Goal: Task Accomplishment & Management: Complete application form

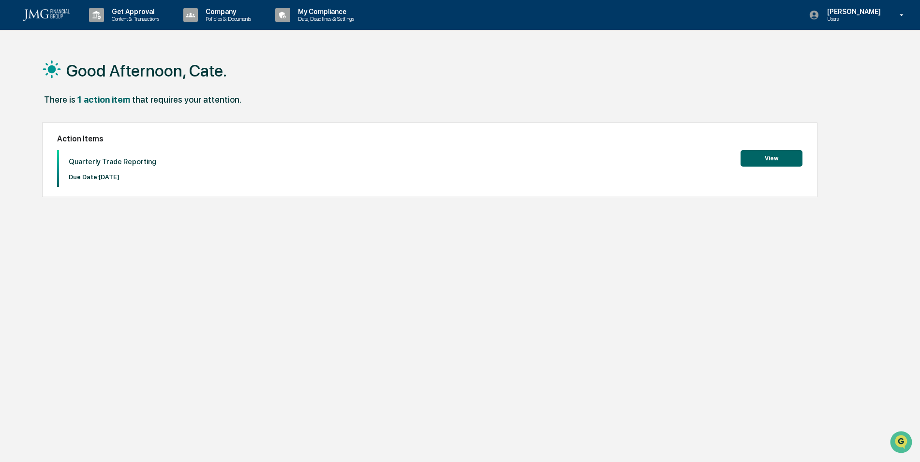
click at [785, 154] on button "View" at bounding box center [772, 158] width 62 height 16
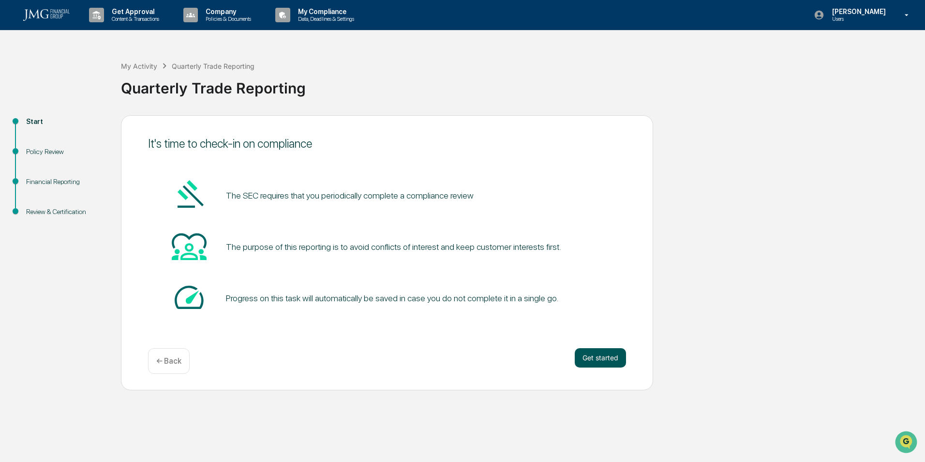
click at [599, 349] on button "Get started" at bounding box center [600, 357] width 51 height 19
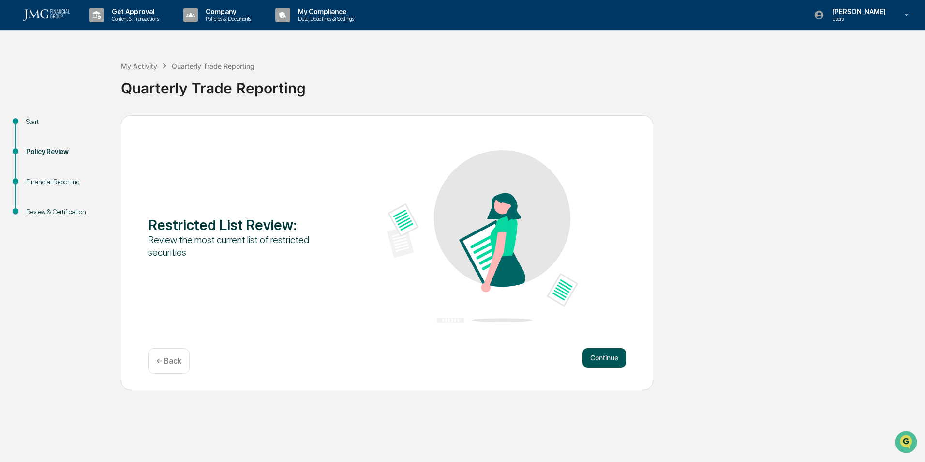
click at [597, 357] on button "Continue" at bounding box center [604, 357] width 44 height 19
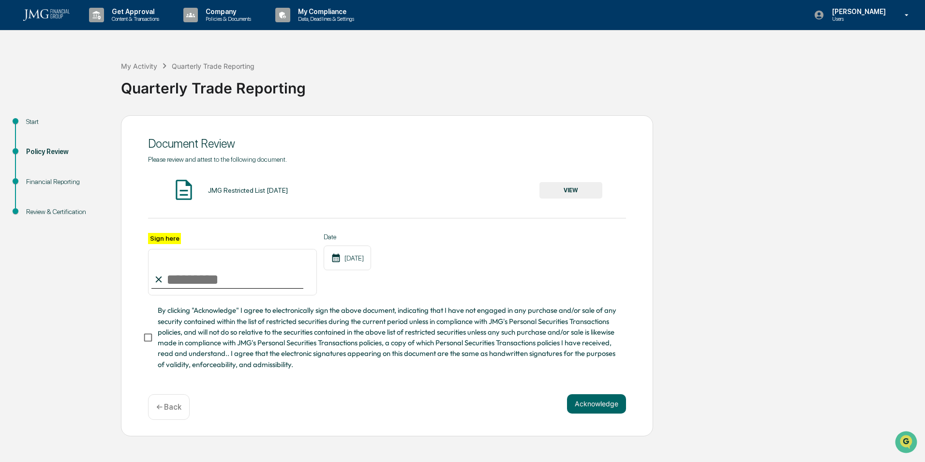
click at [250, 196] on div "JMG Restricted List [DATE] VIEW" at bounding box center [387, 191] width 478 height 26
click at [583, 192] on button "VIEW" at bounding box center [570, 190] width 63 height 16
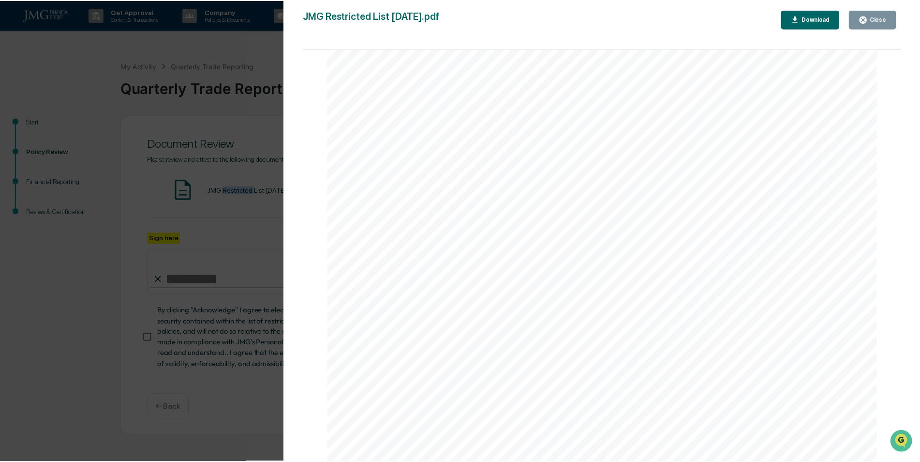
scroll to position [1790, 0]
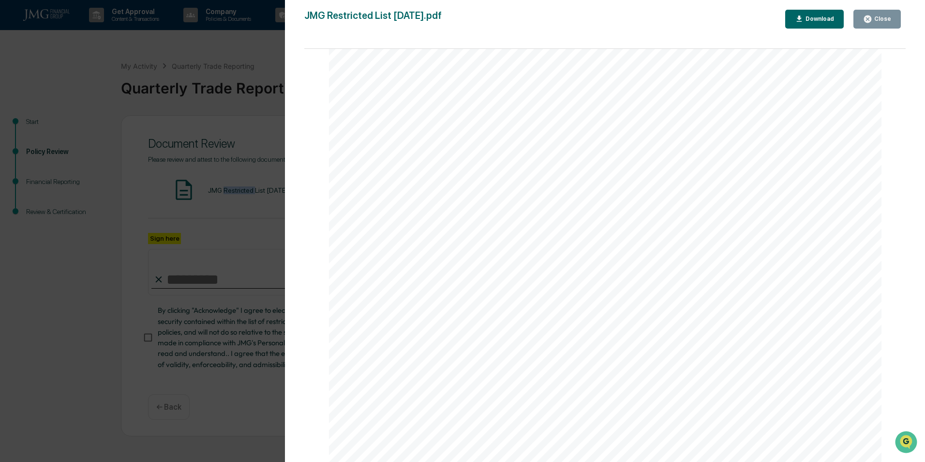
click at [870, 15] on icon "button" at bounding box center [867, 18] width 7 height 7
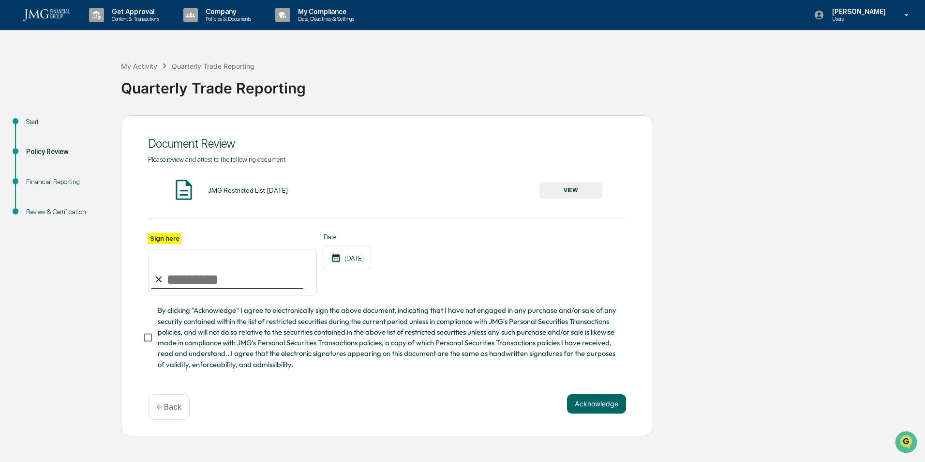
click at [247, 273] on input "Sign here" at bounding box center [232, 272] width 169 height 46
type input "**********"
click at [575, 405] on button "Acknowledge" at bounding box center [596, 403] width 59 height 19
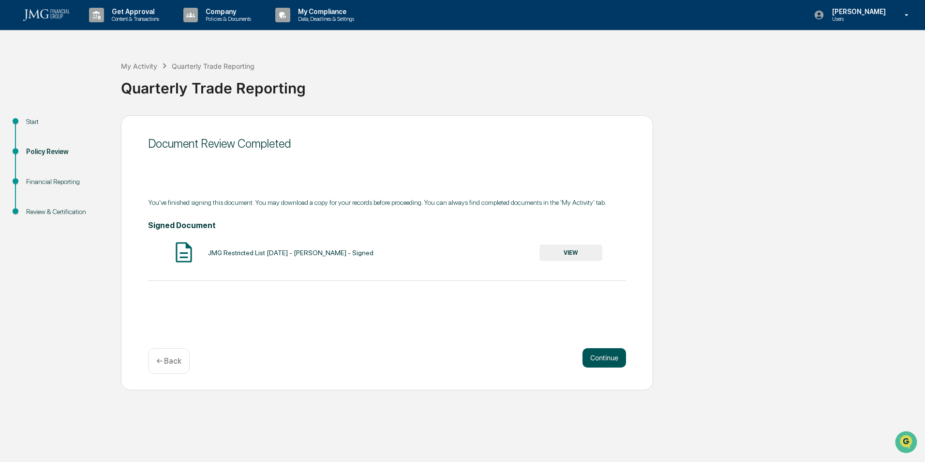
click at [601, 348] on button "Continue" at bounding box center [604, 357] width 44 height 19
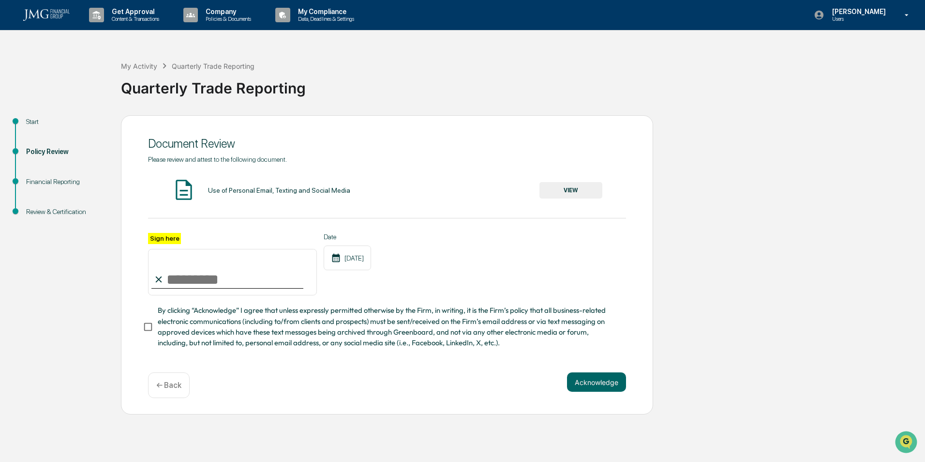
click at [285, 194] on div "Use of Personal Email, Texting and Social Media VIEW" at bounding box center [387, 191] width 478 height 26
click at [285, 190] on div "Use of Personal Email, Texting and Social Media" at bounding box center [279, 190] width 142 height 8
click at [549, 190] on button "VIEW" at bounding box center [570, 190] width 63 height 16
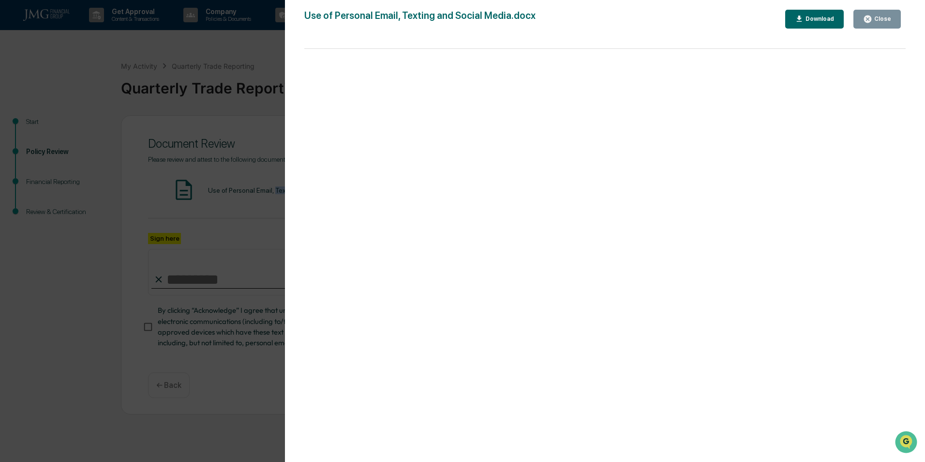
click at [868, 21] on icon "button" at bounding box center [867, 18] width 7 height 7
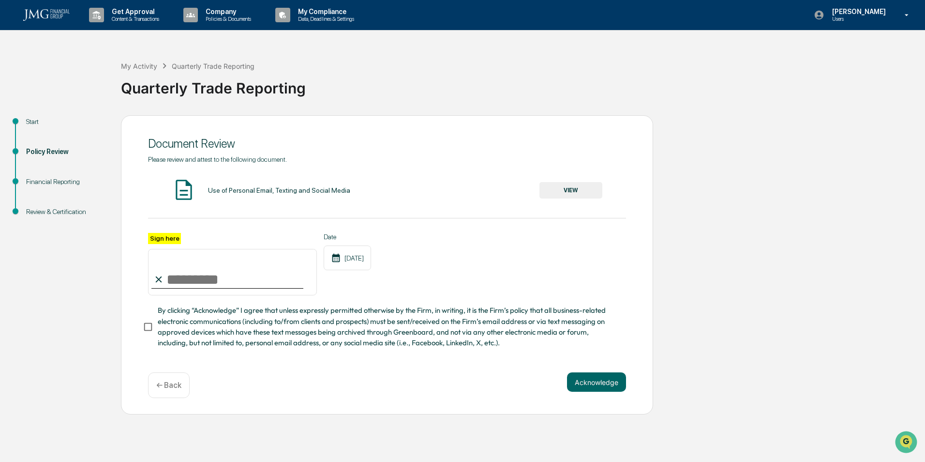
click at [219, 279] on input "Sign here" at bounding box center [232, 272] width 169 height 46
type input "**********"
click at [581, 382] on button "Acknowledge" at bounding box center [596, 381] width 59 height 19
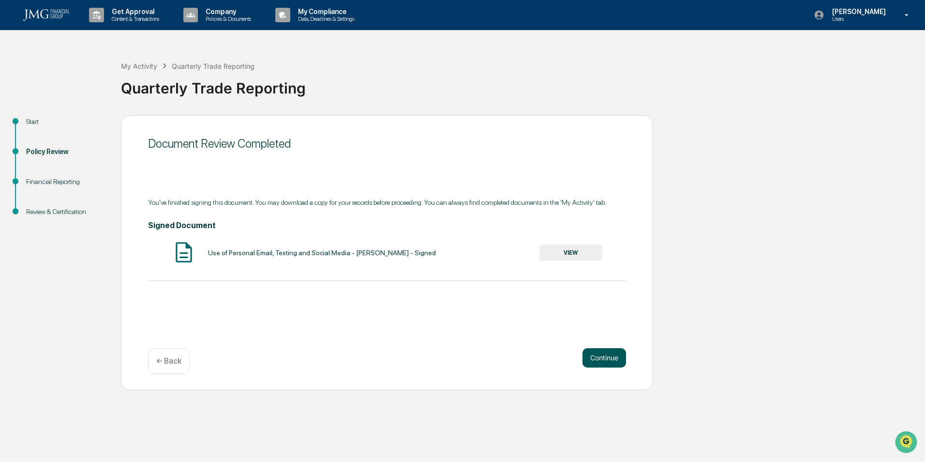
click at [596, 358] on button "Continue" at bounding box center [604, 357] width 44 height 19
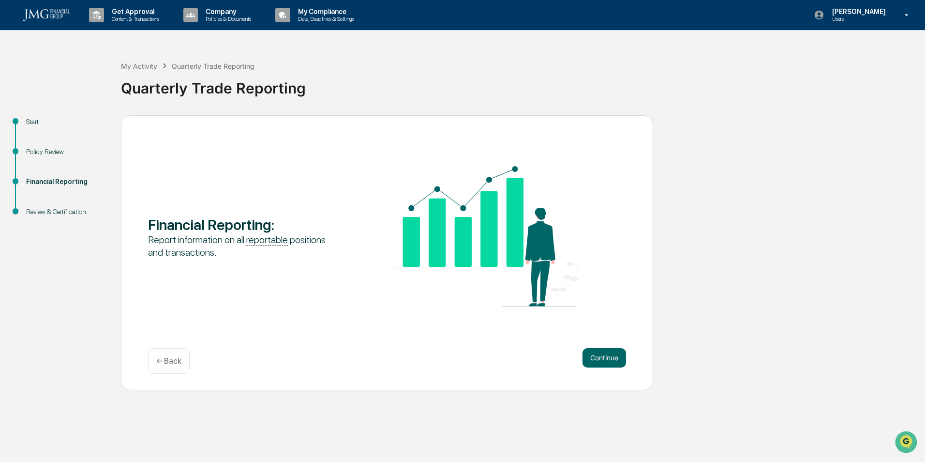
click at [596, 358] on button "Continue" at bounding box center [604, 357] width 44 height 19
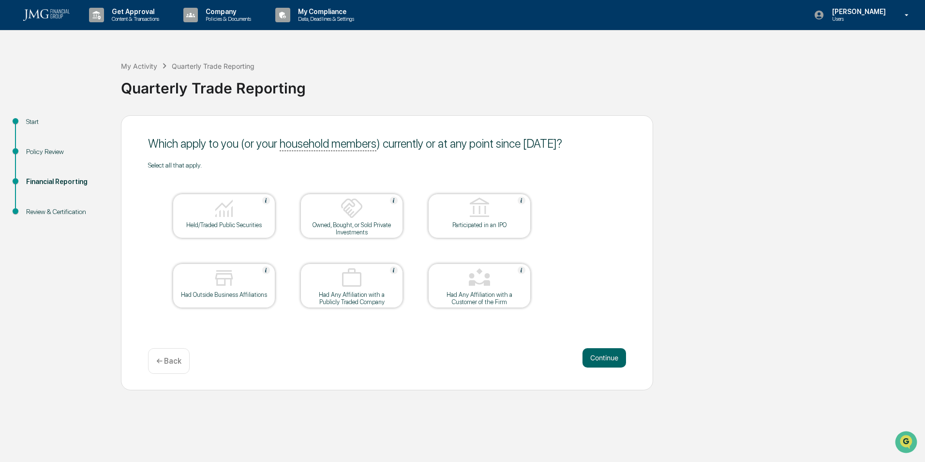
click at [207, 224] on div "Held/Traded Public Securities" at bounding box center [223, 224] width 87 height 7
click at [601, 351] on button "Continue" at bounding box center [604, 357] width 44 height 19
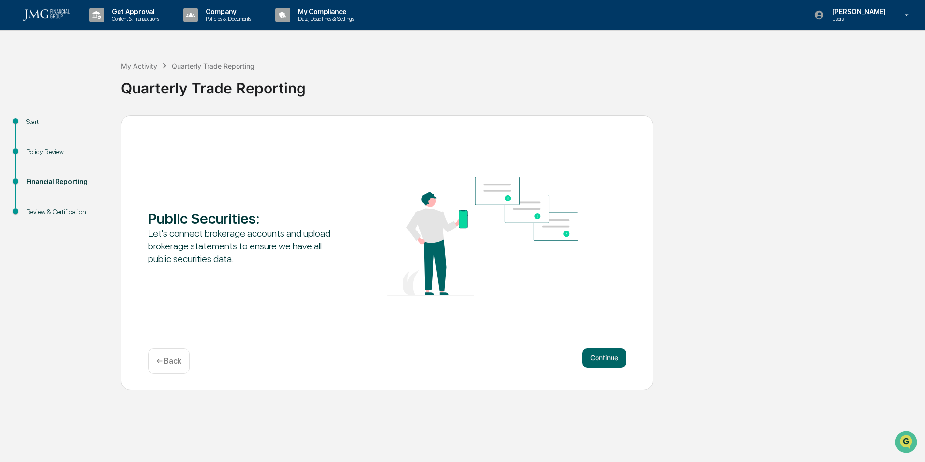
click at [601, 351] on button "Continue" at bounding box center [604, 357] width 44 height 19
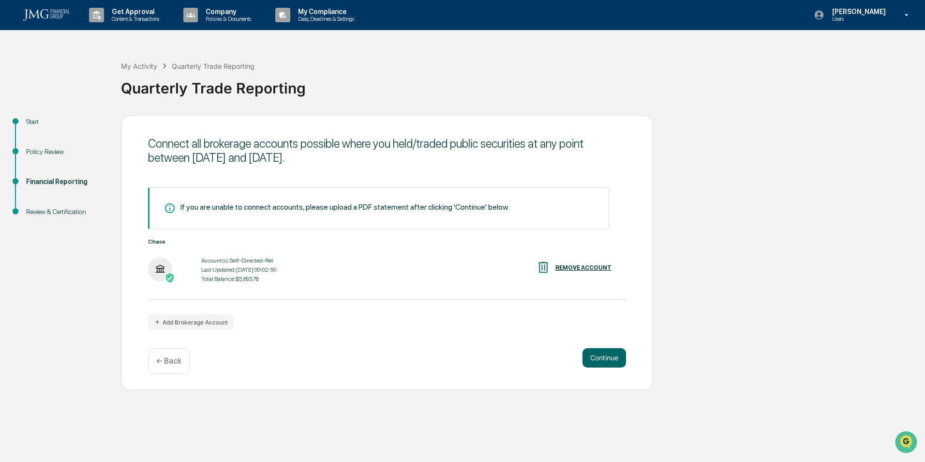
click at [601, 351] on button "Continue" at bounding box center [604, 357] width 44 height 19
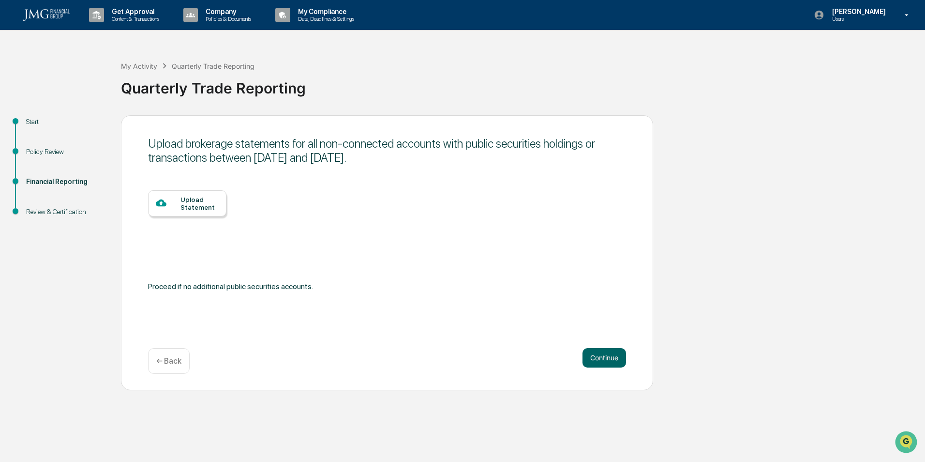
click at [601, 351] on button "Continue" at bounding box center [604, 357] width 44 height 19
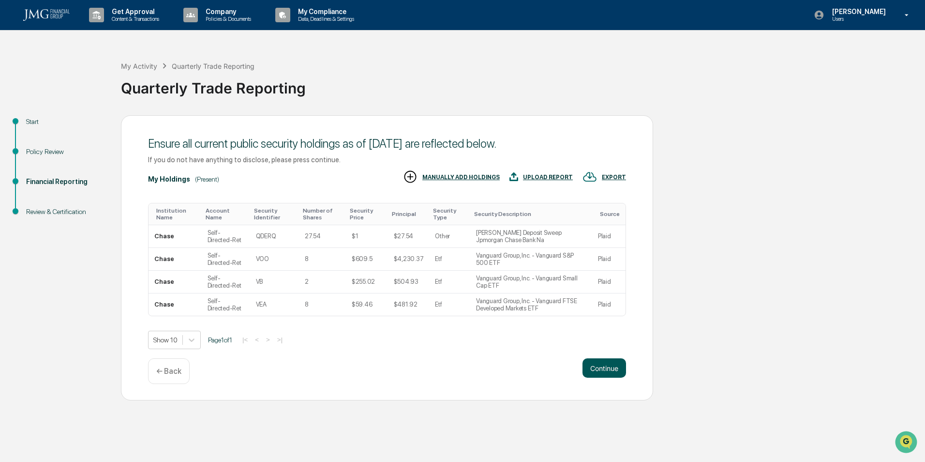
click at [606, 365] on button "Continue" at bounding box center [604, 367] width 44 height 19
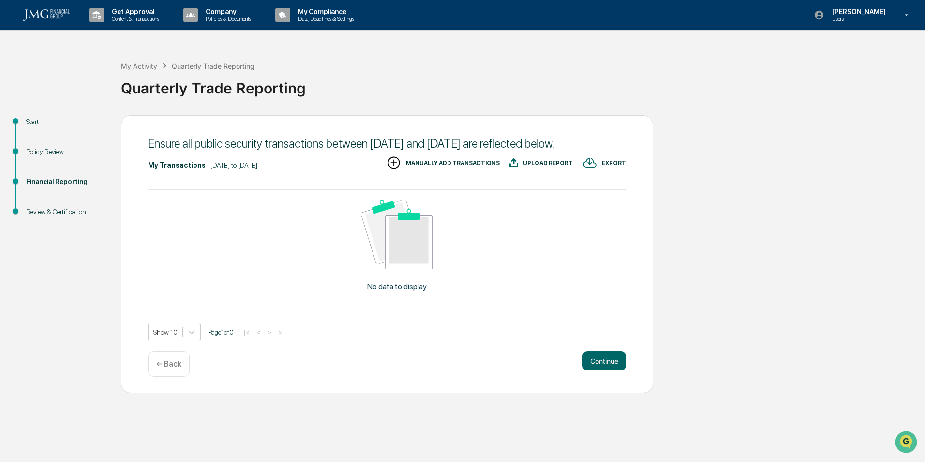
click at [177, 368] on p "← Back" at bounding box center [168, 363] width 25 height 9
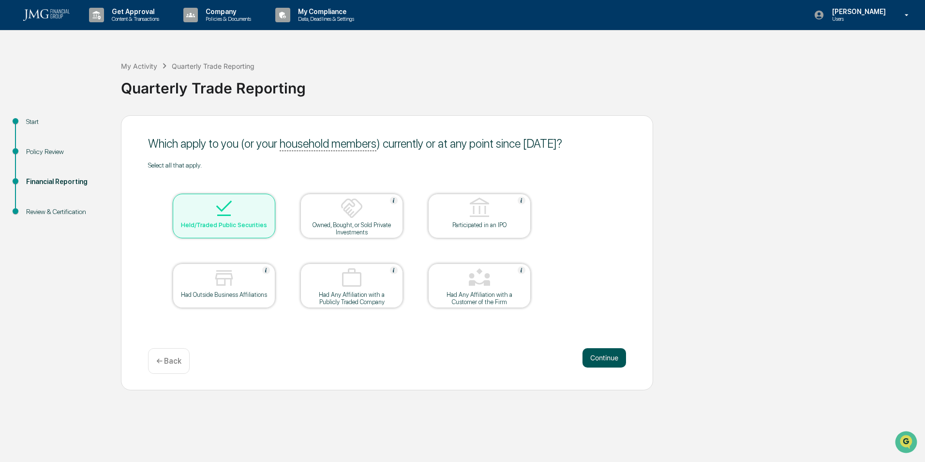
click at [589, 355] on button "Continue" at bounding box center [604, 357] width 44 height 19
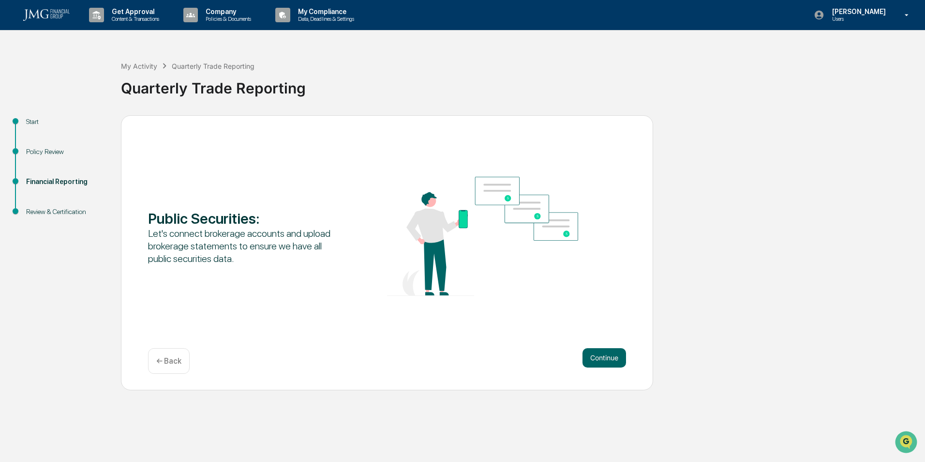
click at [589, 355] on button "Continue" at bounding box center [604, 357] width 44 height 19
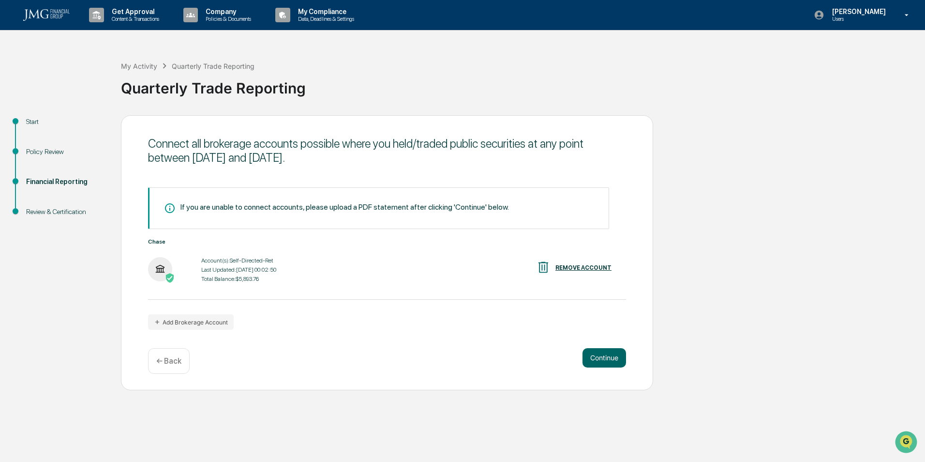
click at [589, 355] on button "Continue" at bounding box center [604, 357] width 44 height 19
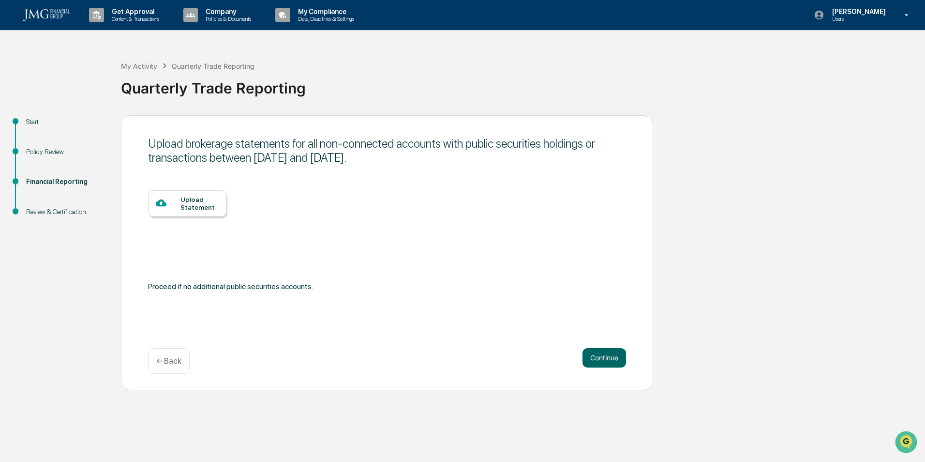
click at [589, 355] on button "Continue" at bounding box center [604, 357] width 44 height 19
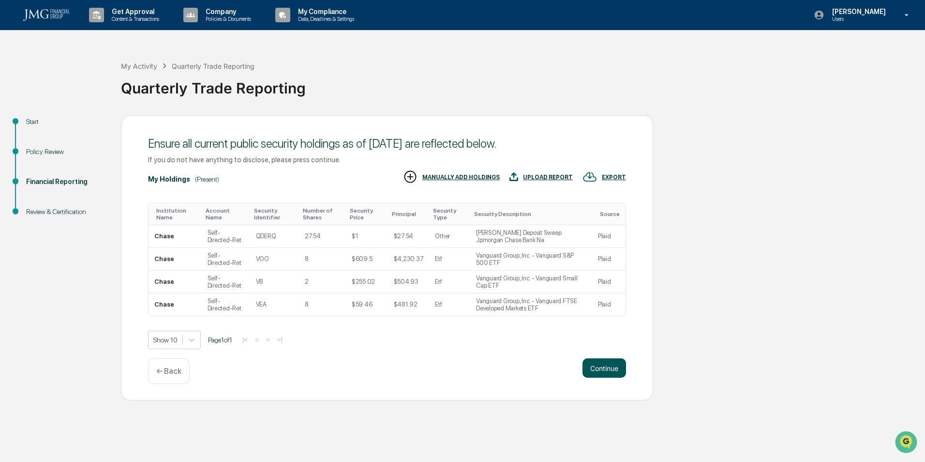
click at [597, 369] on button "Continue" at bounding box center [604, 367] width 44 height 19
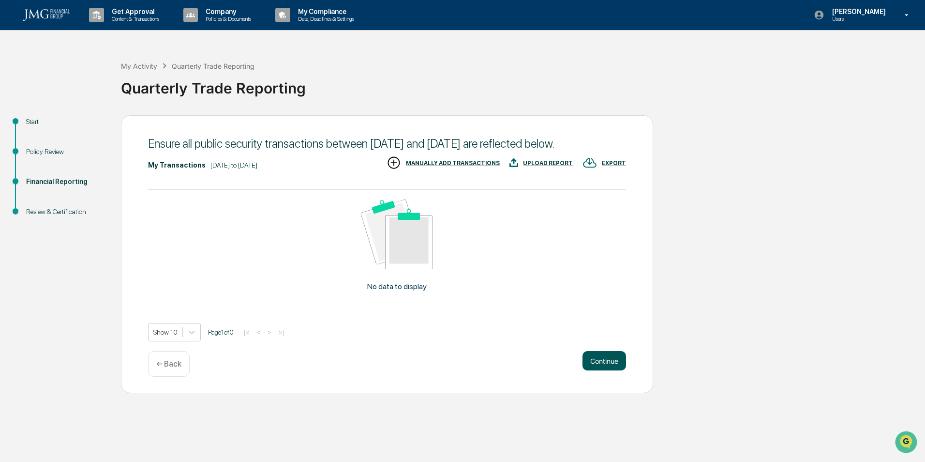
click at [604, 370] on button "Continue" at bounding box center [604, 360] width 44 height 19
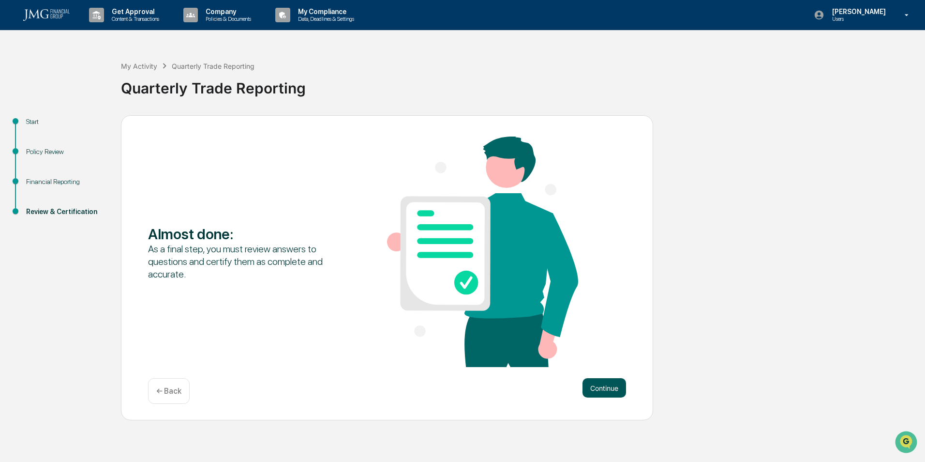
click at [603, 384] on button "Continue" at bounding box center [604, 387] width 44 height 19
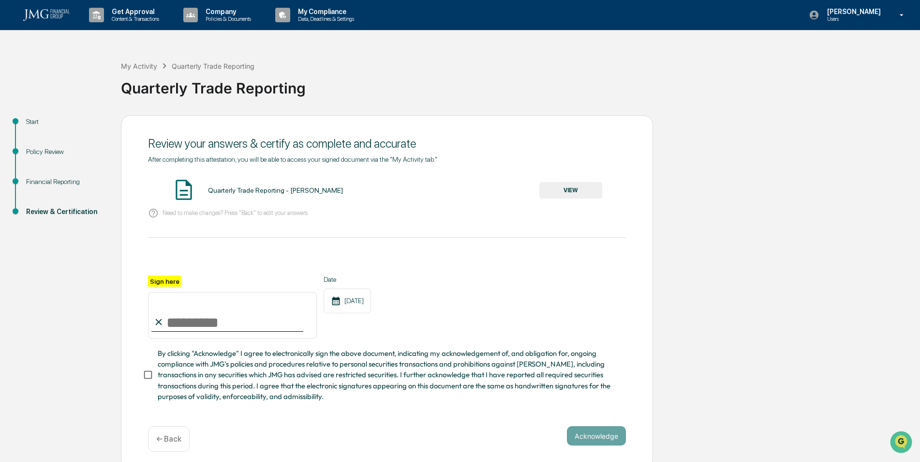
click at [301, 196] on div "Quarterly Trade Reporting - [PERSON_NAME] VIEW" at bounding box center [387, 191] width 478 height 26
click at [296, 191] on div "Quarterly Trade Reporting - [PERSON_NAME]" at bounding box center [275, 190] width 135 height 8
click at [552, 188] on button "VIEW" at bounding box center [570, 190] width 63 height 16
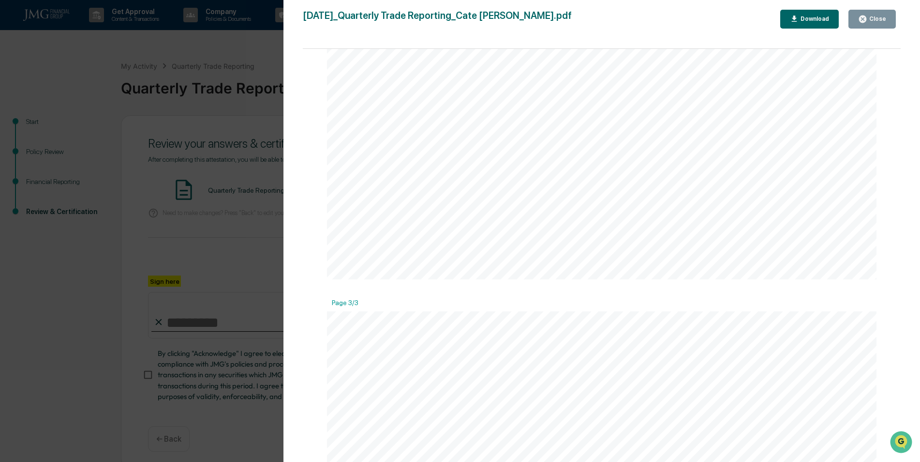
scroll to position [1377, 0]
click at [869, 25] on button "Close" at bounding box center [872, 19] width 47 height 19
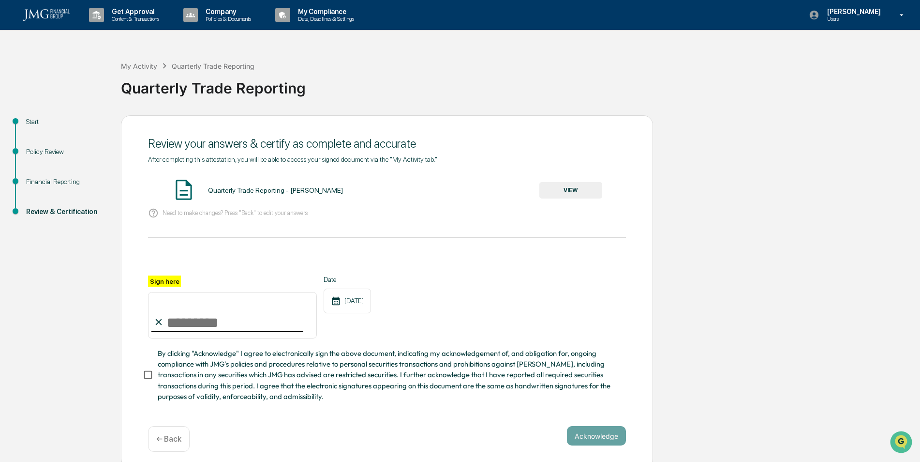
click at [170, 432] on div "← Back" at bounding box center [169, 439] width 42 height 26
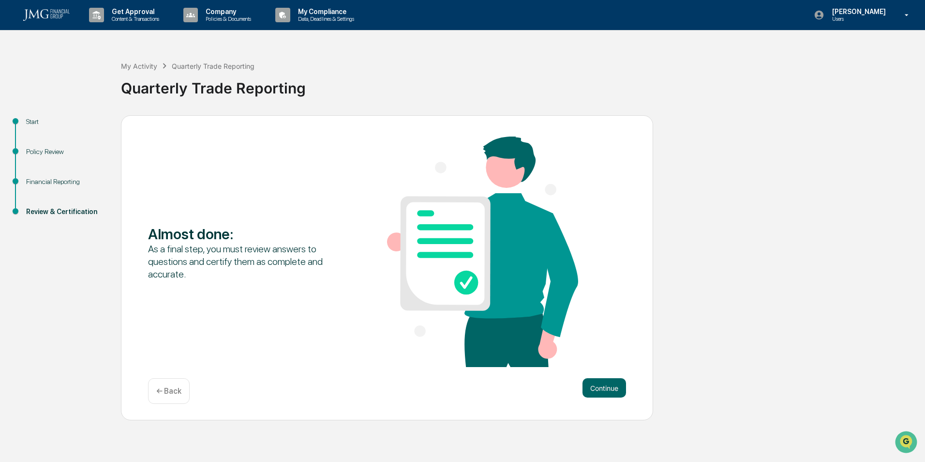
click at [169, 397] on div "← Back" at bounding box center [169, 391] width 42 height 26
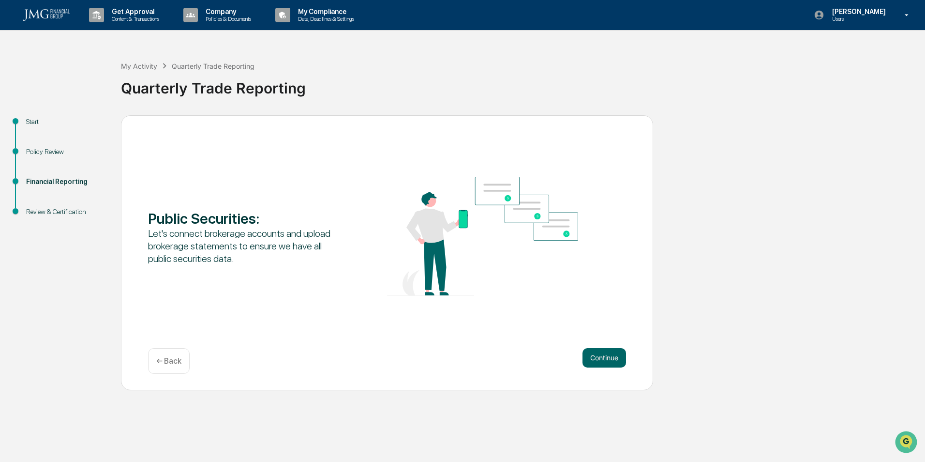
click at [166, 365] on p "← Back" at bounding box center [168, 360] width 25 height 9
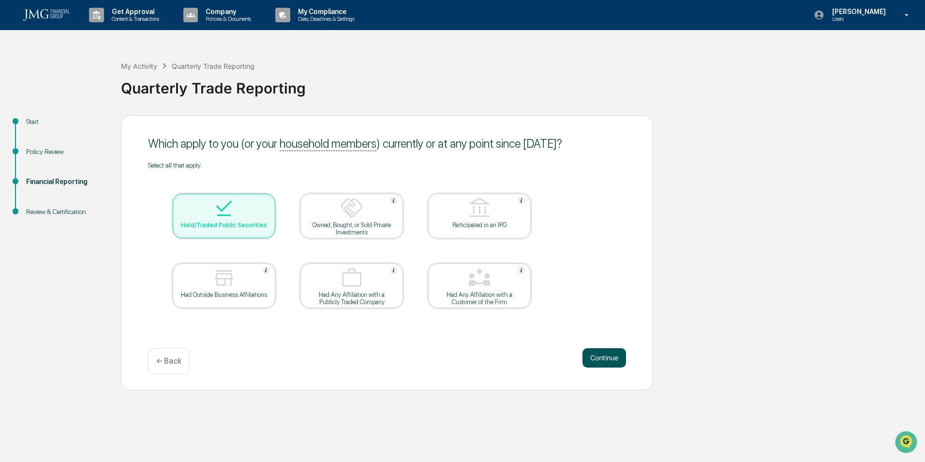
click at [606, 358] on button "Continue" at bounding box center [604, 357] width 44 height 19
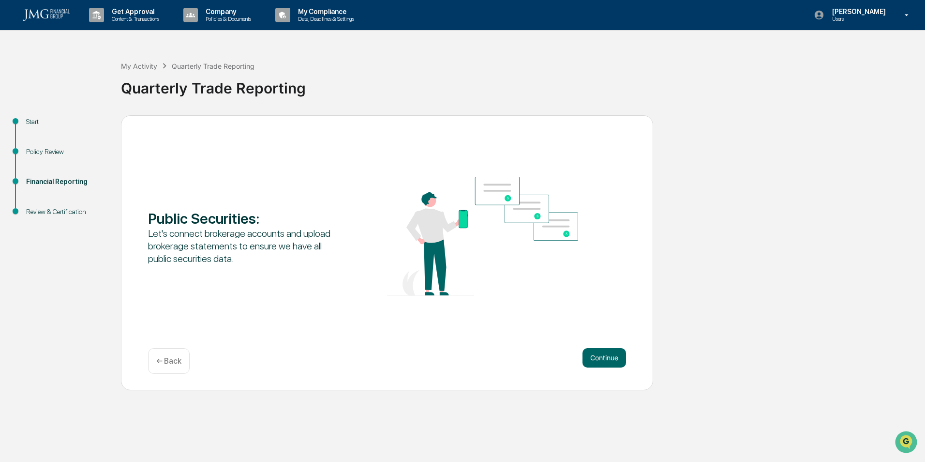
click at [606, 358] on button "Continue" at bounding box center [604, 357] width 44 height 19
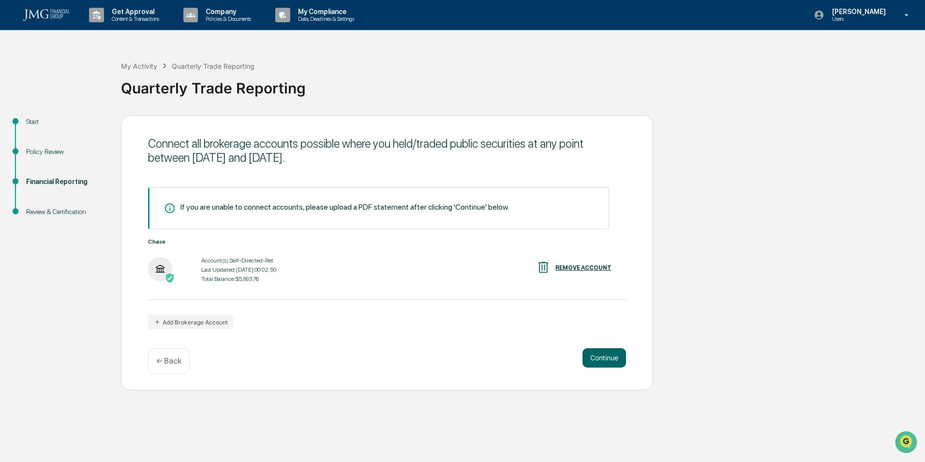
click at [606, 358] on button "Continue" at bounding box center [604, 357] width 44 height 19
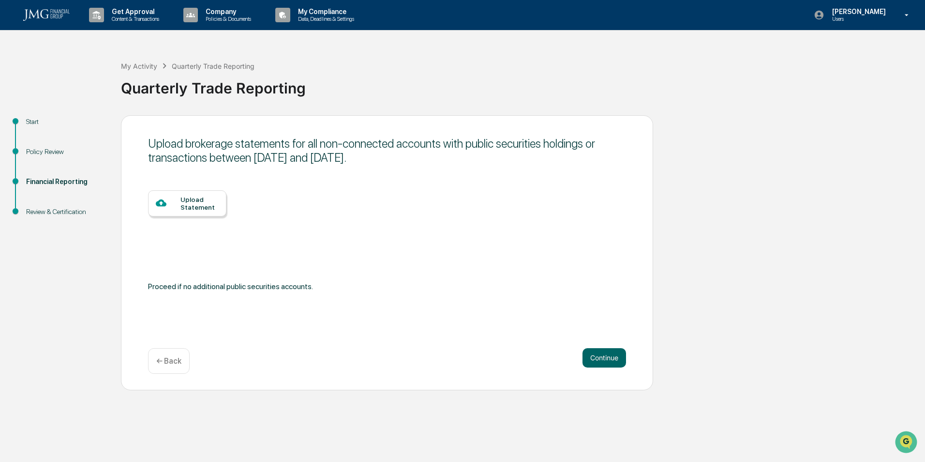
click at [606, 358] on button "Continue" at bounding box center [604, 357] width 44 height 19
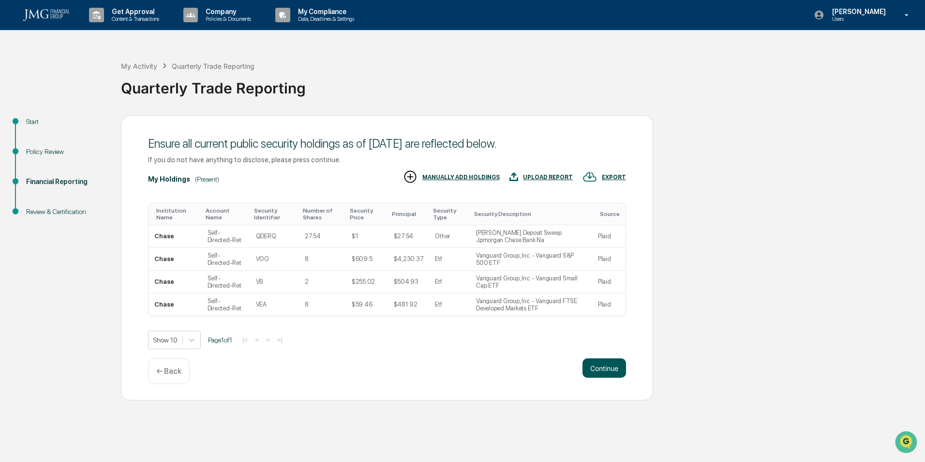
click at [615, 369] on button "Continue" at bounding box center [604, 367] width 44 height 19
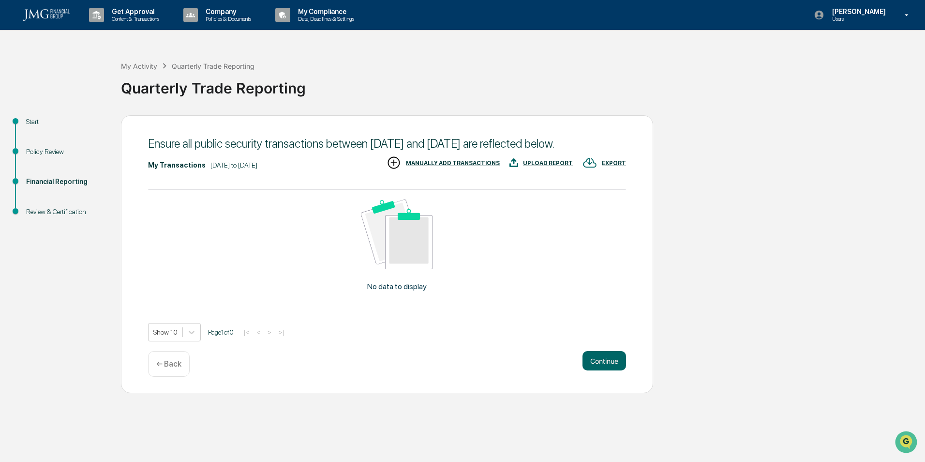
click at [385, 307] on div "No data to display" at bounding box center [396, 249] width 497 height 119
drag, startPoint x: 383, startPoint y: 299, endPoint x: 423, endPoint y: 298, distance: 40.7
click at [423, 291] on p "No data to display" at bounding box center [397, 286] width 60 height 9
copy p "ata to displa"
click at [608, 240] on div "No data to display" at bounding box center [396, 249] width 497 height 119
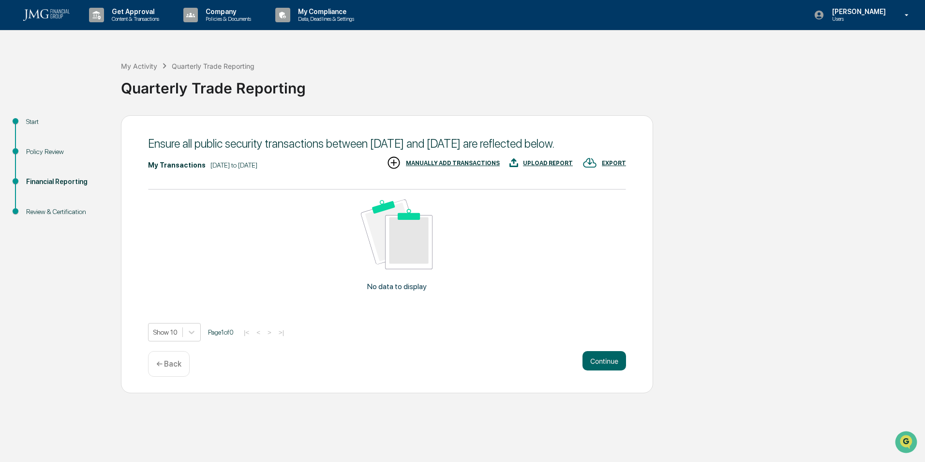
click at [392, 291] on p "No data to display" at bounding box center [397, 286] width 60 height 9
click at [221, 336] on span "Page 1 of 0" at bounding box center [221, 332] width 26 height 8
click at [370, 269] on img at bounding box center [397, 234] width 72 height 70
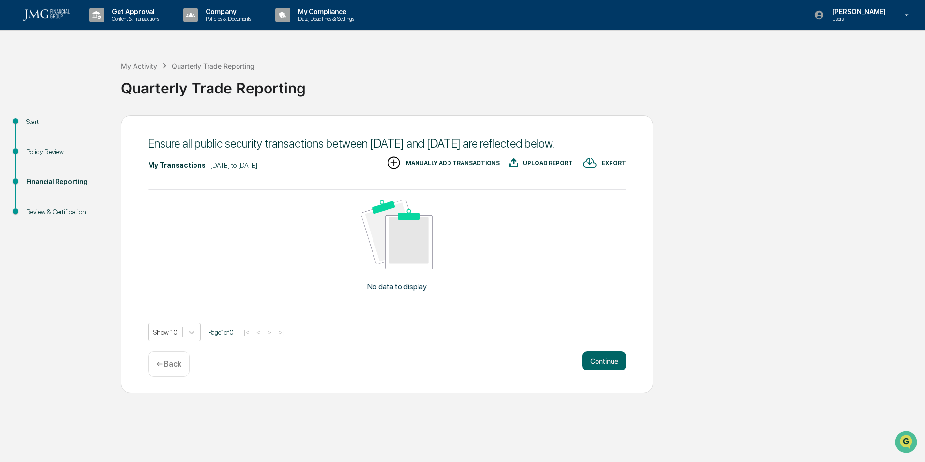
click at [404, 291] on p "No data to display" at bounding box center [397, 286] width 60 height 9
drag, startPoint x: 404, startPoint y: 301, endPoint x: 568, endPoint y: 243, distance: 174.4
click at [568, 243] on div "No data to display" at bounding box center [396, 249] width 497 height 119
click at [444, 274] on div "No data to display" at bounding box center [396, 249] width 497 height 119
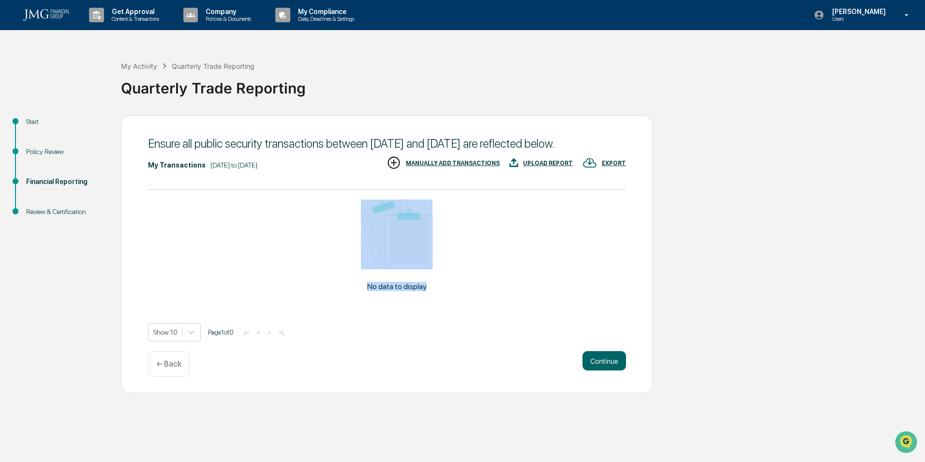
drag, startPoint x: 444, startPoint y: 294, endPoint x: 449, endPoint y: 318, distance: 24.3
click at [449, 309] on div "No data to display" at bounding box center [396, 249] width 497 height 119
drag, startPoint x: 449, startPoint y: 318, endPoint x: 418, endPoint y: 307, distance: 32.9
click at [418, 307] on div "No data to display" at bounding box center [396, 249] width 497 height 119
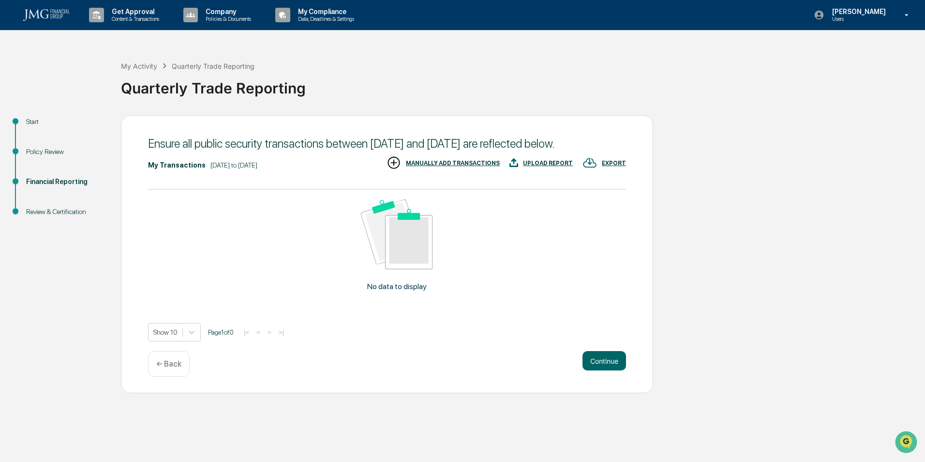
click at [179, 368] on p "← Back" at bounding box center [168, 363] width 25 height 9
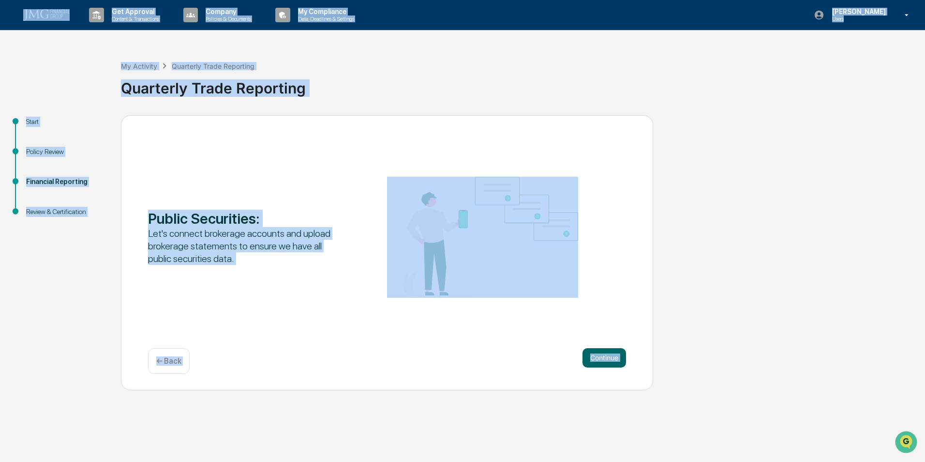
click at [179, 376] on div "Public Securities : Let's connect brokerage accounts and upload brokerage state…" at bounding box center [387, 252] width 532 height 275
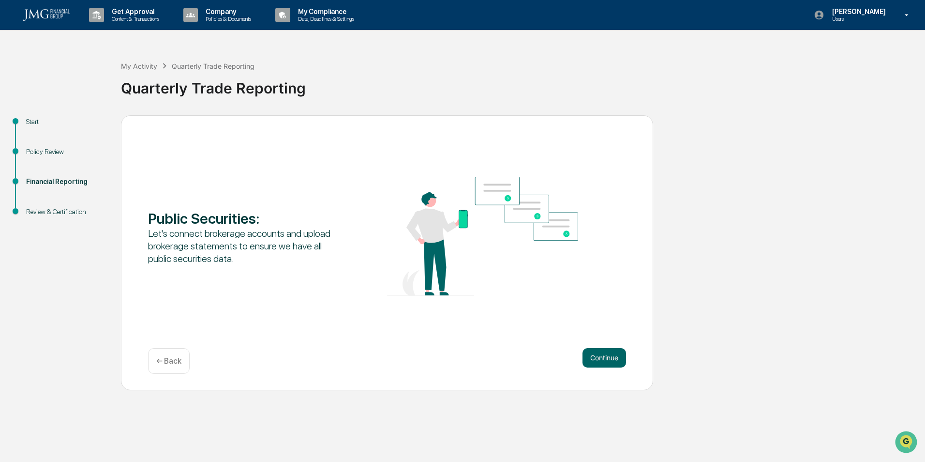
click at [166, 365] on p "← Back" at bounding box center [168, 360] width 25 height 9
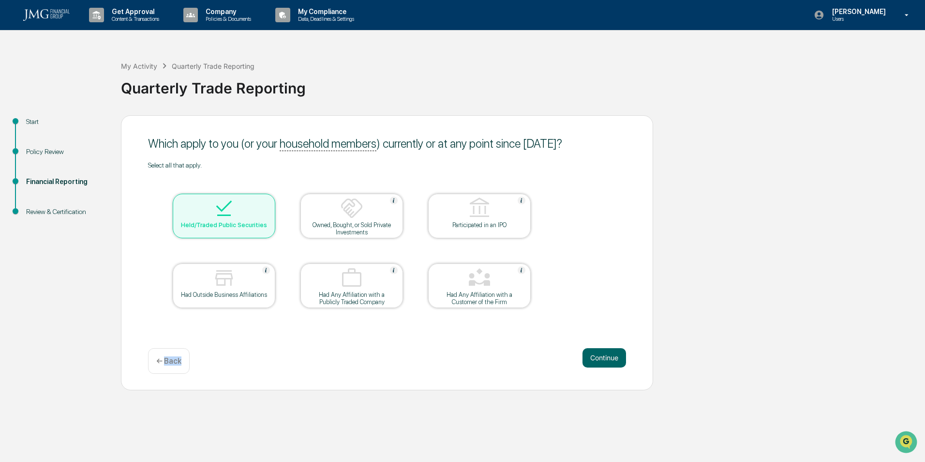
click at [166, 365] on p "← Back" at bounding box center [168, 360] width 25 height 9
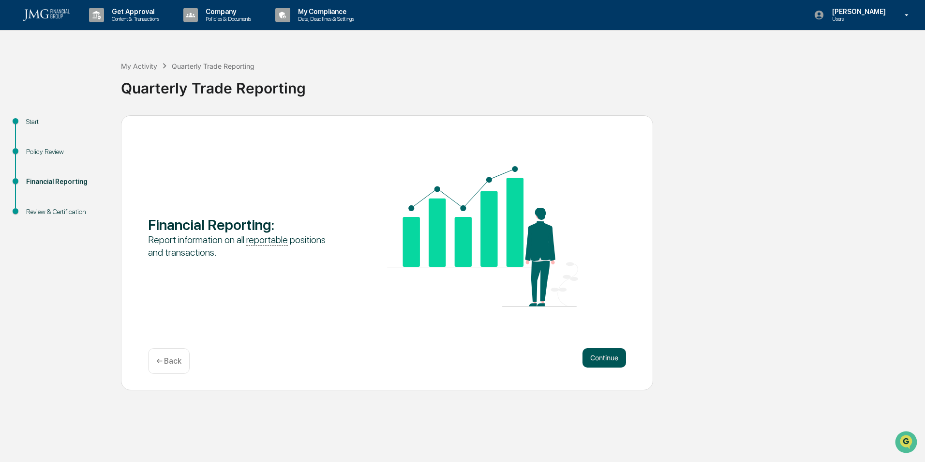
click at [596, 354] on button "Continue" at bounding box center [604, 357] width 44 height 19
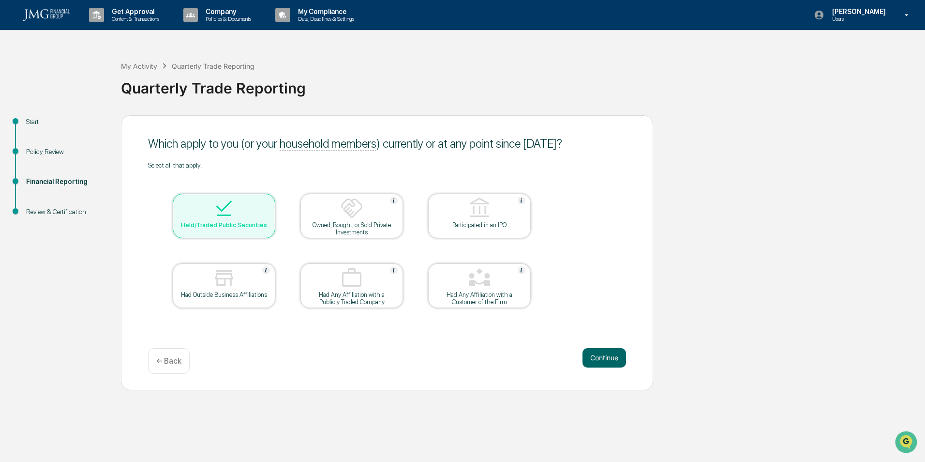
click at [596, 354] on button "Continue" at bounding box center [604, 357] width 44 height 19
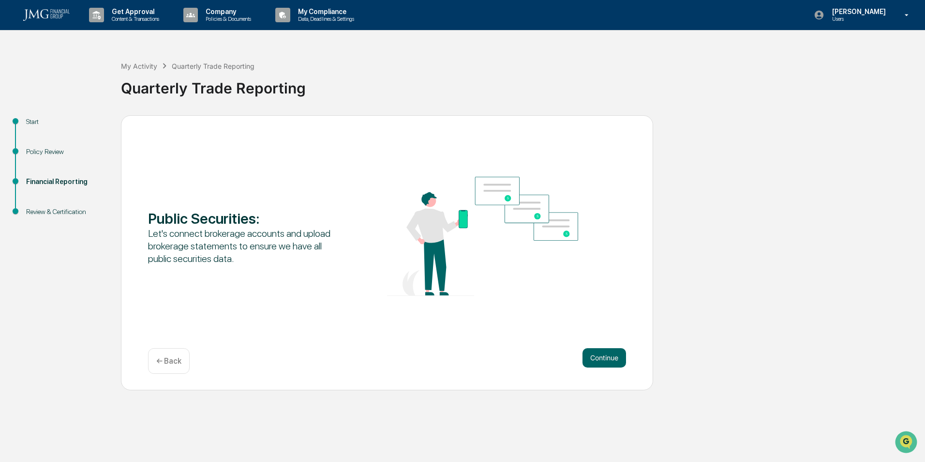
click at [596, 354] on button "Continue" at bounding box center [604, 357] width 44 height 19
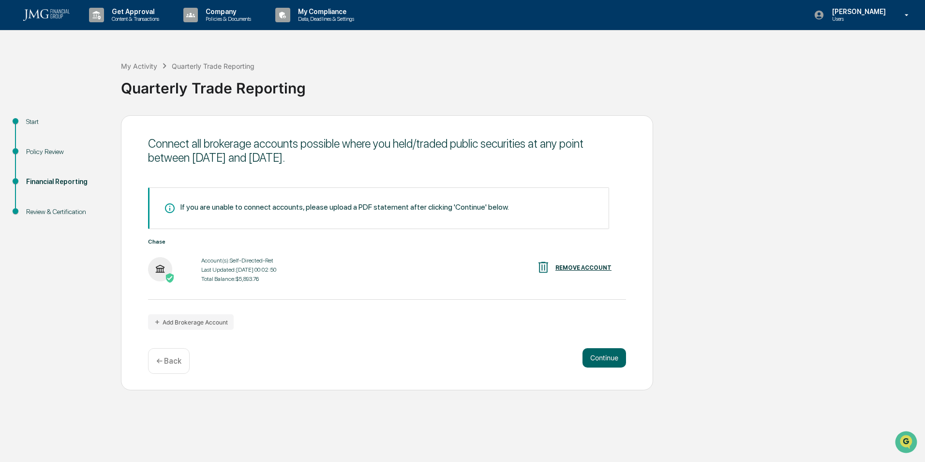
click at [596, 354] on button "Continue" at bounding box center [604, 357] width 44 height 19
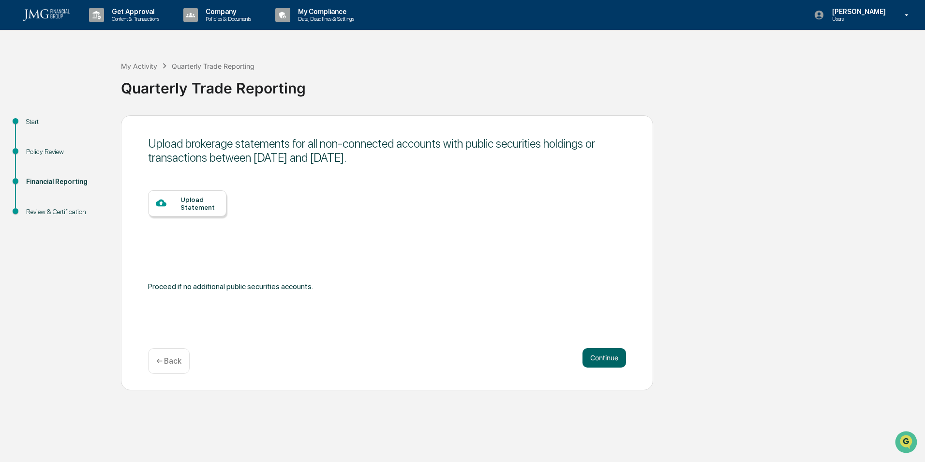
click at [596, 354] on button "Continue" at bounding box center [604, 357] width 44 height 19
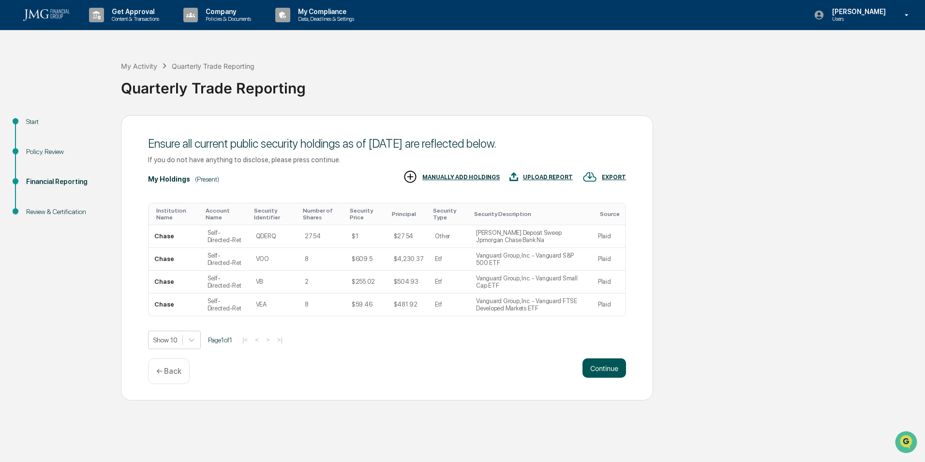
click at [607, 364] on button "Continue" at bounding box center [604, 367] width 44 height 19
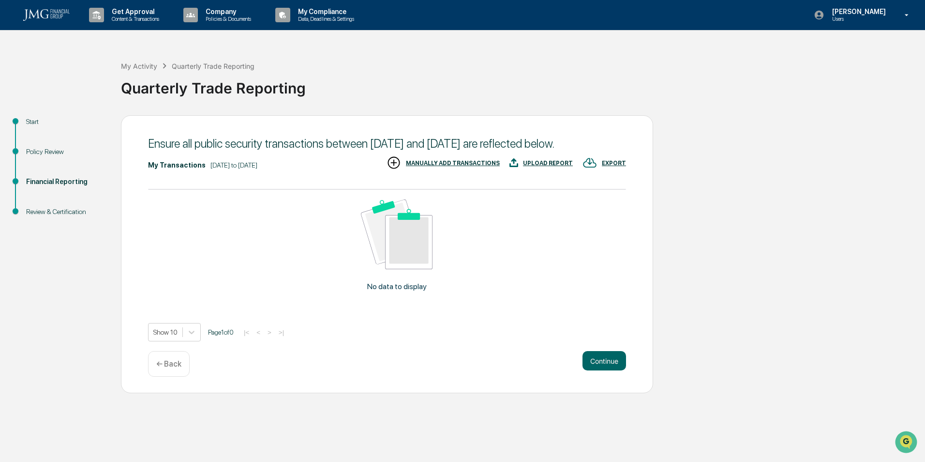
click at [460, 171] on div "MANUALLY ADD TRANSACTIONS" at bounding box center [443, 163] width 113 height 16
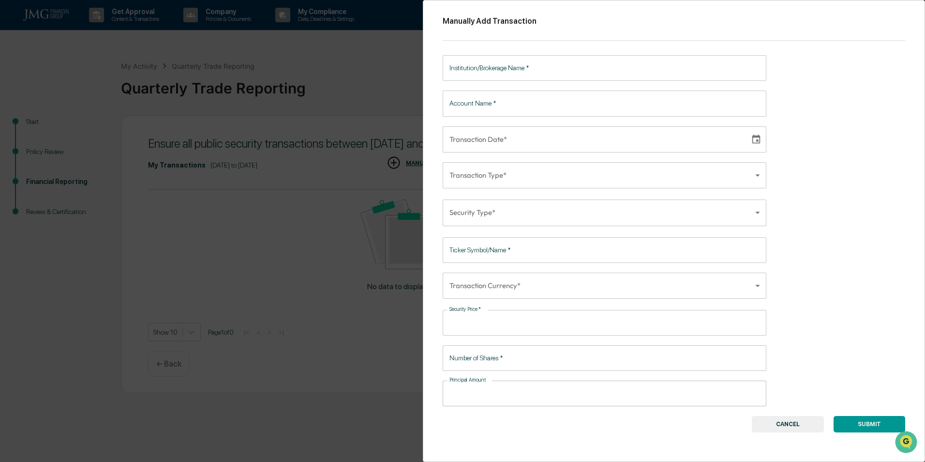
click at [537, 74] on input "Institution/Brokerage Name   *" at bounding box center [605, 68] width 324 height 26
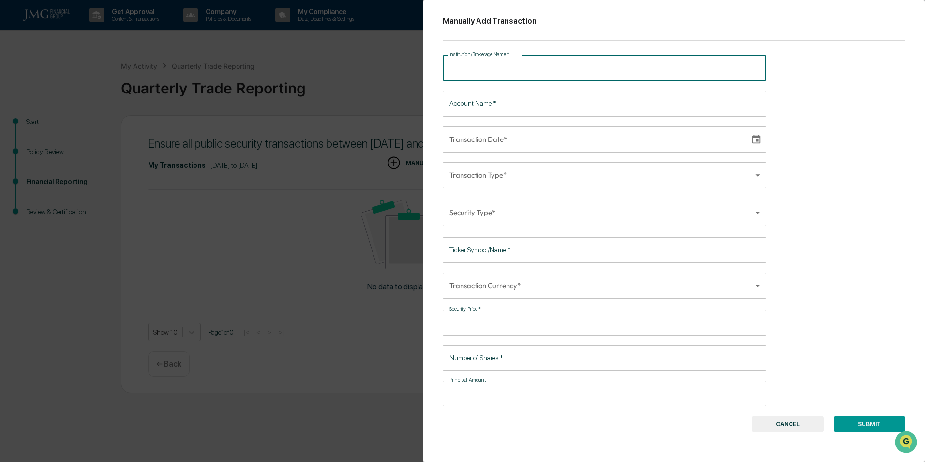
click at [393, 93] on div "Manually Add Transaction Institution/Brokerage Name   * Institution/Brokerage N…" at bounding box center [462, 231] width 925 height 462
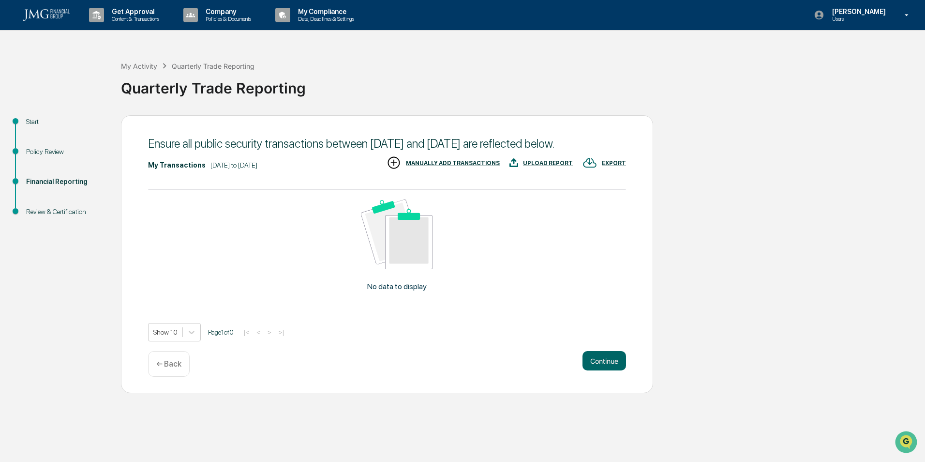
click at [591, 170] on img at bounding box center [589, 162] width 15 height 15
click at [537, 210] on div at bounding box center [462, 231] width 925 height 462
click at [539, 169] on div "UPLOAD REPORT" at bounding box center [540, 163] width 63 height 16
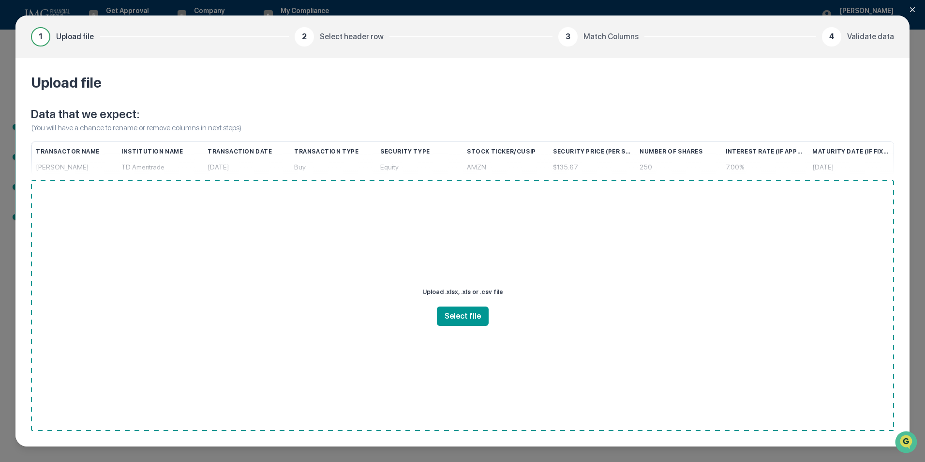
click at [912, 38] on div "1 Upload file 2 Select header row 3 Match Columns 4 Validate data Upload file D…" at bounding box center [462, 231] width 925 height 462
drag, startPoint x: 840, startPoint y: 24, endPoint x: 750, endPoint y: 83, distance: 107.2
click at [750, 83] on section "1 Upload file 2 Select header row 3 Match Columns 4 Validate data Upload file D…" at bounding box center [462, 230] width 894 height 431
click at [662, 224] on div "Upload .xlsx, .xls or .csv file Select file" at bounding box center [462, 305] width 863 height 251
click at [409, 2] on div "1 Upload file 2 Select header row 3 Match Columns 4 Validate data Upload file D…" at bounding box center [462, 231] width 925 height 462
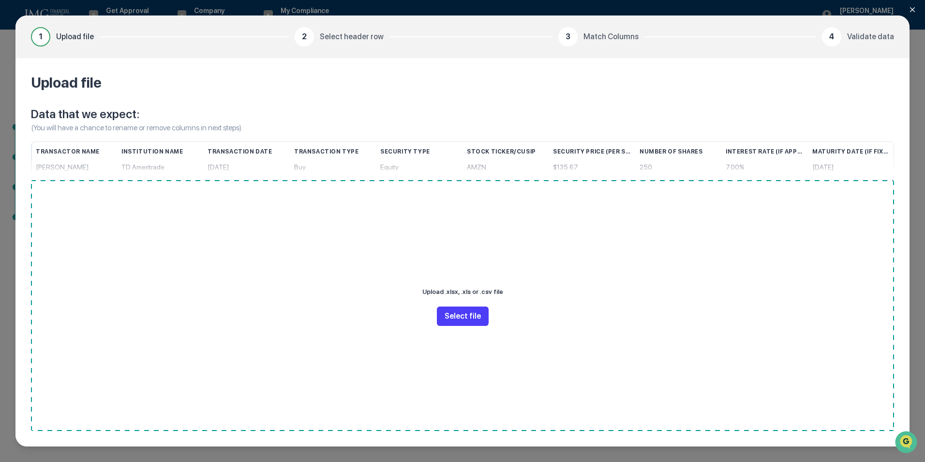
click at [463, 313] on button "Select file" at bounding box center [463, 315] width 52 height 19
click at [582, 46] on div "3 Match Columns" at bounding box center [598, 36] width 80 height 19
click at [37, 30] on div "1" at bounding box center [40, 36] width 19 height 19
click at [911, 449] on icon "Open customer support" at bounding box center [906, 454] width 24 height 24
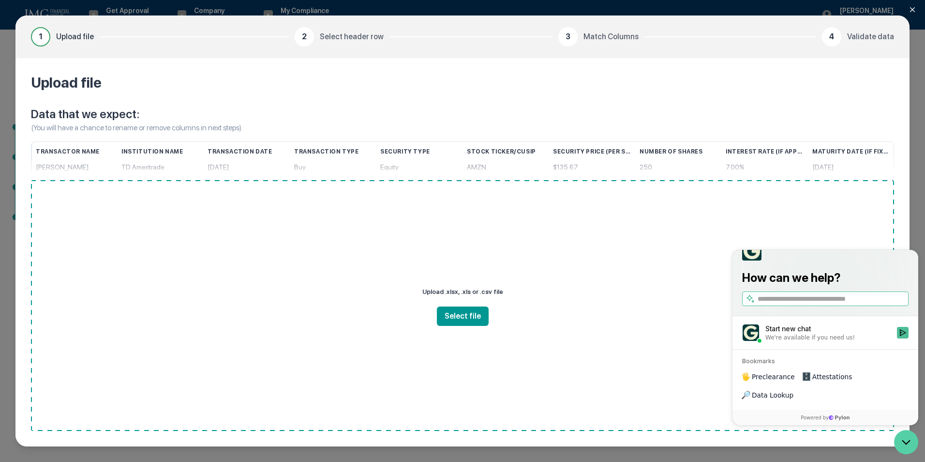
click at [911, 449] on icon "Open customer support" at bounding box center [906, 442] width 24 height 24
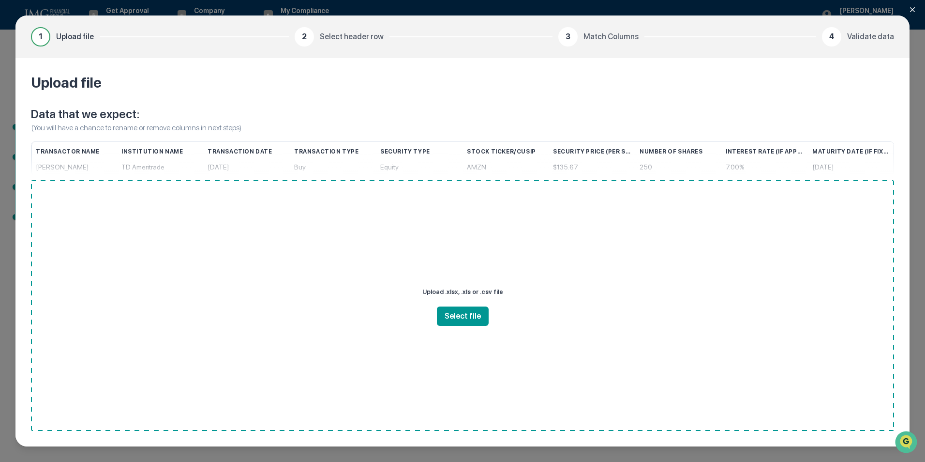
drag, startPoint x: 888, startPoint y: 63, endPoint x: 801, endPoint y: 90, distance: 91.2
click at [801, 90] on div "Upload file Data that we expect: (You will have a chance to rename or remove co…" at bounding box center [462, 252] width 894 height 388
click at [861, 39] on span "Validate data" at bounding box center [870, 37] width 47 height 12
click at [909, 15] on button "Close modal" at bounding box center [918, 9] width 19 height 19
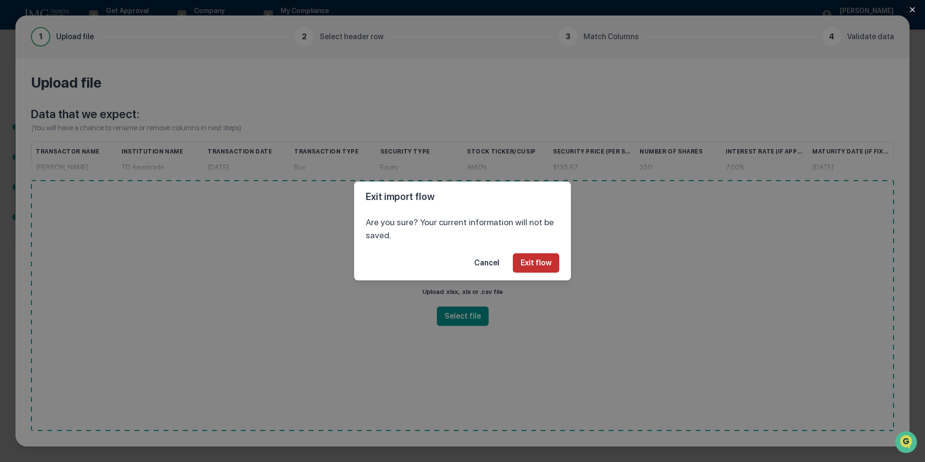
click at [541, 257] on button "Exit flow" at bounding box center [536, 262] width 46 height 19
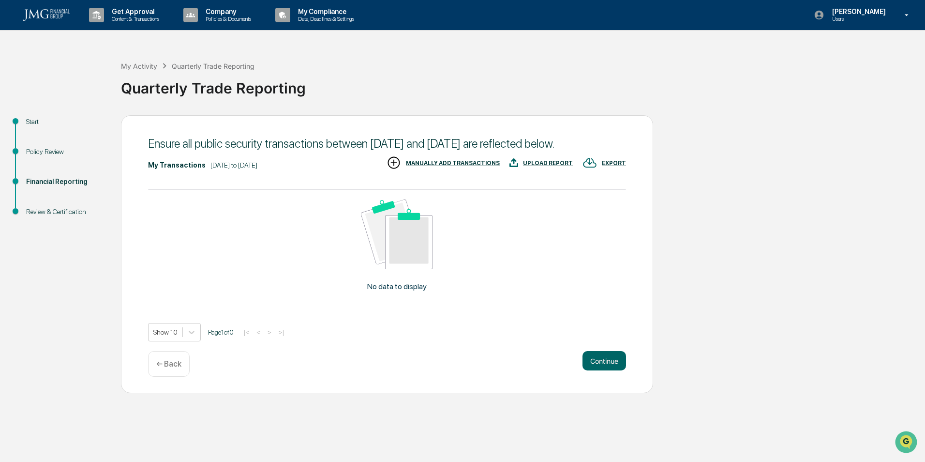
click at [229, 169] on div "[DATE] to [DATE]" at bounding box center [233, 165] width 47 height 8
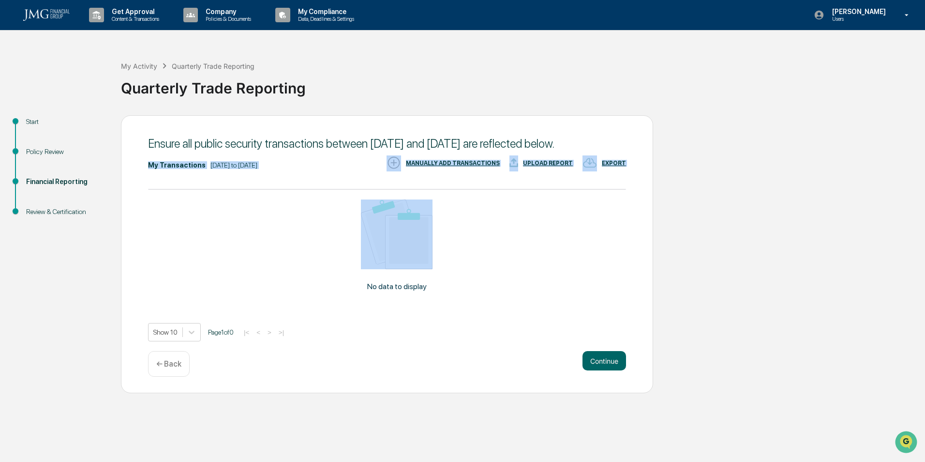
drag, startPoint x: 148, startPoint y: 176, endPoint x: 267, endPoint y: 270, distance: 151.9
click at [267, 270] on div "Ensure all public security transactions between [DATE] and [DATE] are reflected…" at bounding box center [387, 254] width 532 height 278
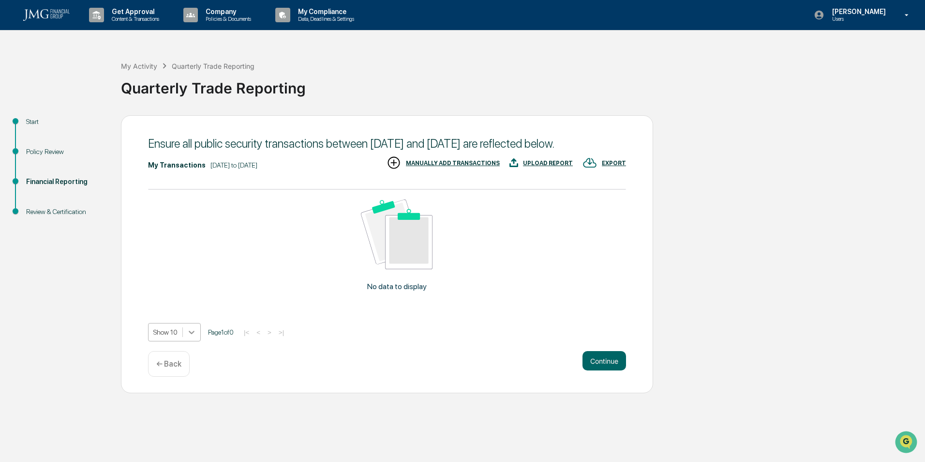
click at [194, 337] on icon at bounding box center [192, 332] width 10 height 10
click at [180, 368] on div "Show 5" at bounding box center [174, 368] width 53 height 15
click at [173, 366] on div "← Back" at bounding box center [169, 364] width 42 height 26
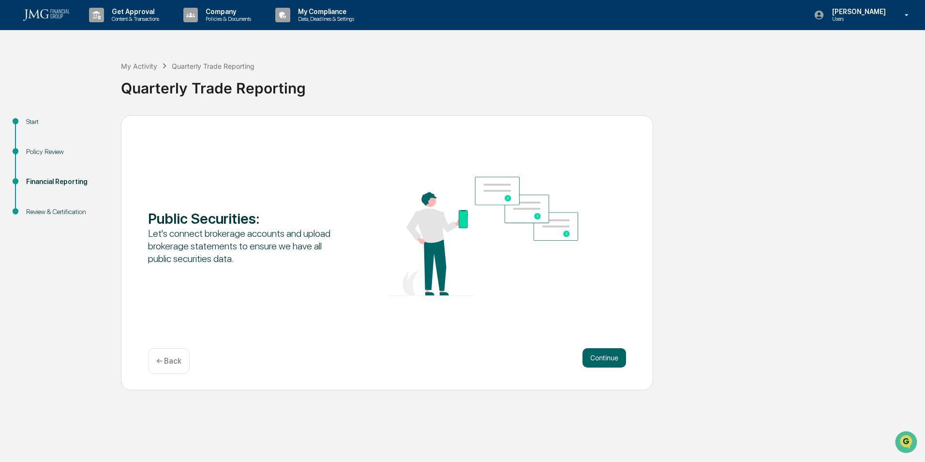
click at [173, 370] on div "← Back" at bounding box center [169, 361] width 42 height 26
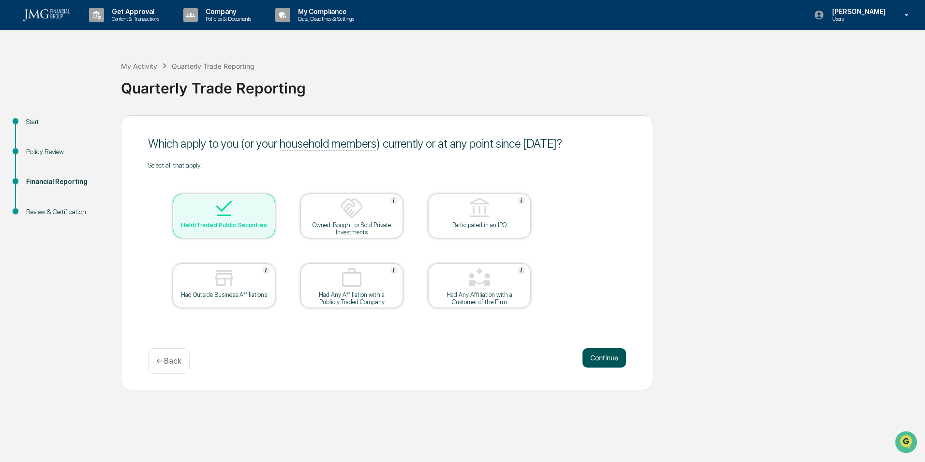
click at [602, 350] on button "Continue" at bounding box center [604, 357] width 44 height 19
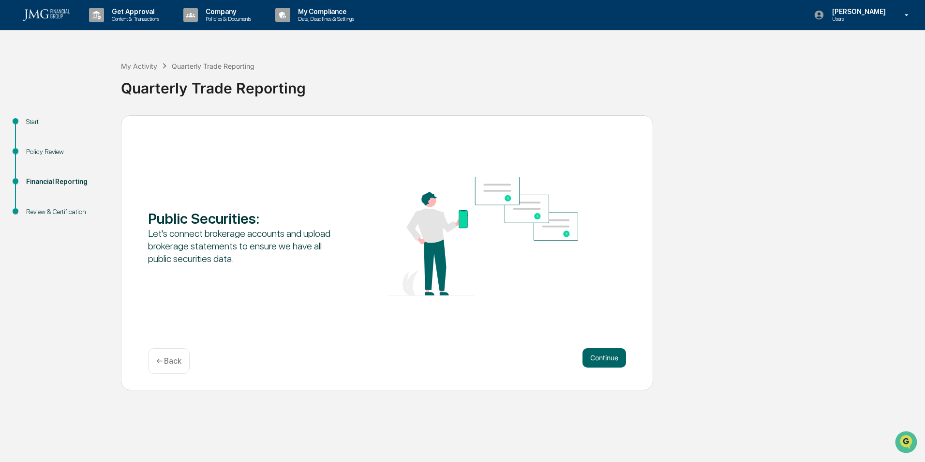
click at [602, 350] on button "Continue" at bounding box center [604, 357] width 44 height 19
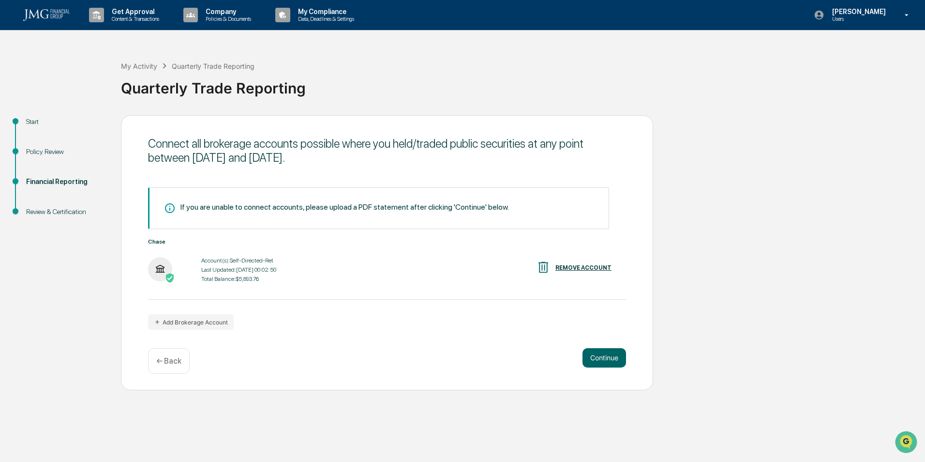
click at [249, 280] on div "Total Balance: $5,893.76" at bounding box center [238, 278] width 75 height 7
click at [151, 258] on img at bounding box center [160, 269] width 24 height 24
click at [597, 352] on button "Continue" at bounding box center [604, 357] width 44 height 19
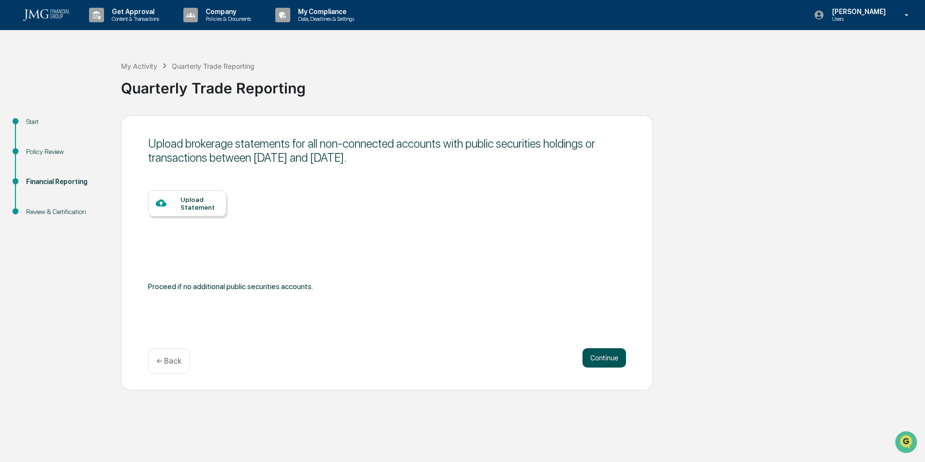
click at [597, 352] on button "Continue" at bounding box center [604, 357] width 44 height 19
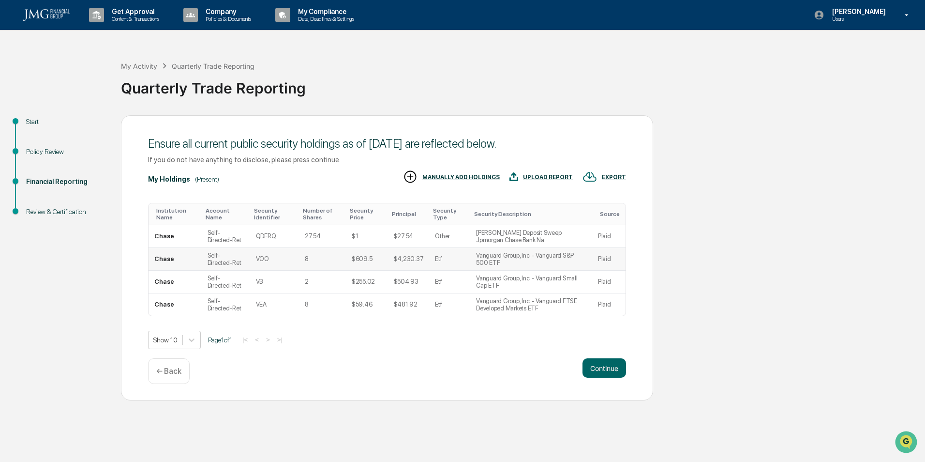
click at [255, 254] on td "VOO" at bounding box center [274, 259] width 49 height 23
click at [214, 252] on td "Self-Directed-Ret" at bounding box center [226, 259] width 48 height 23
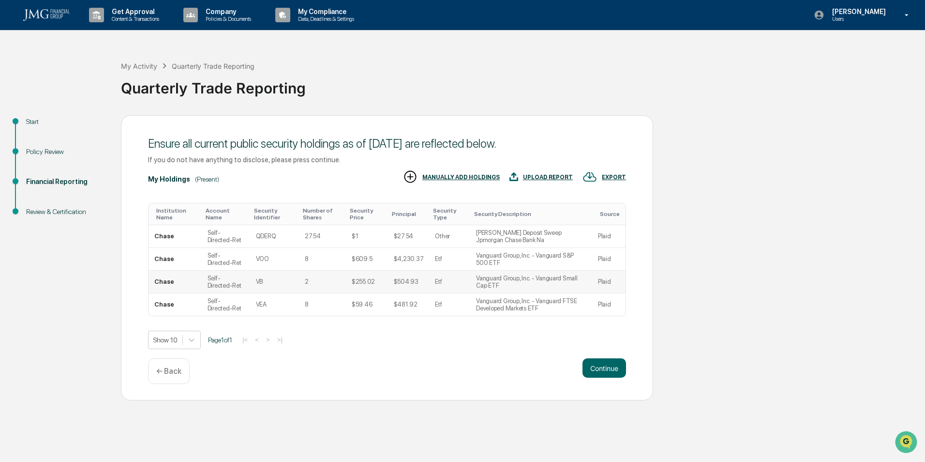
drag, startPoint x: 214, startPoint y: 252, endPoint x: 227, endPoint y: 285, distance: 35.7
click at [227, 285] on td "Self-Directed-Ret" at bounding box center [226, 281] width 48 height 23
click at [233, 306] on td "Self-Directed-Ret" at bounding box center [226, 304] width 48 height 22
click at [565, 356] on div "Ensure all current public security holdings as of [DATE] are reflected below. I…" at bounding box center [387, 257] width 532 height 285
click at [586, 365] on button "Continue" at bounding box center [604, 367] width 44 height 19
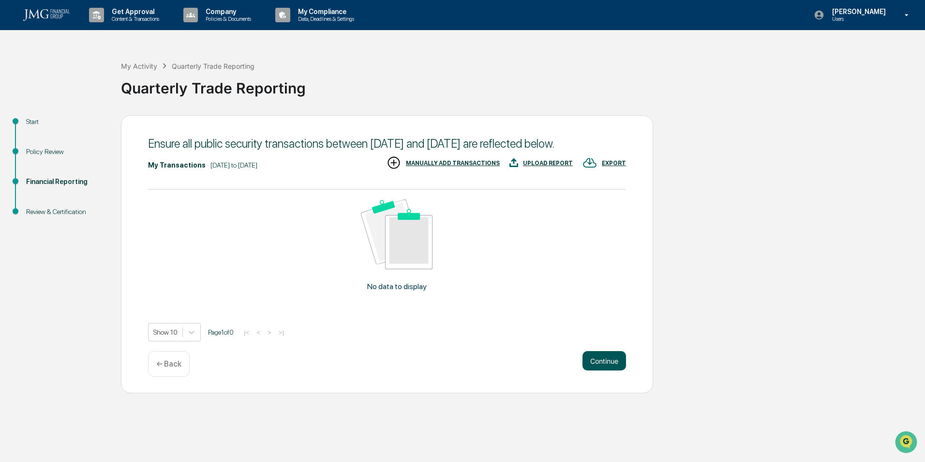
click at [602, 365] on button "Continue" at bounding box center [604, 360] width 44 height 19
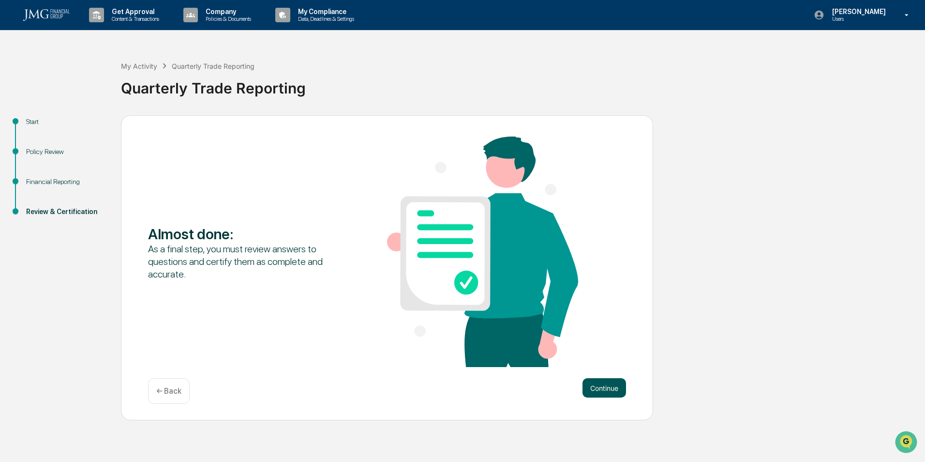
click at [604, 379] on button "Continue" at bounding box center [604, 387] width 44 height 19
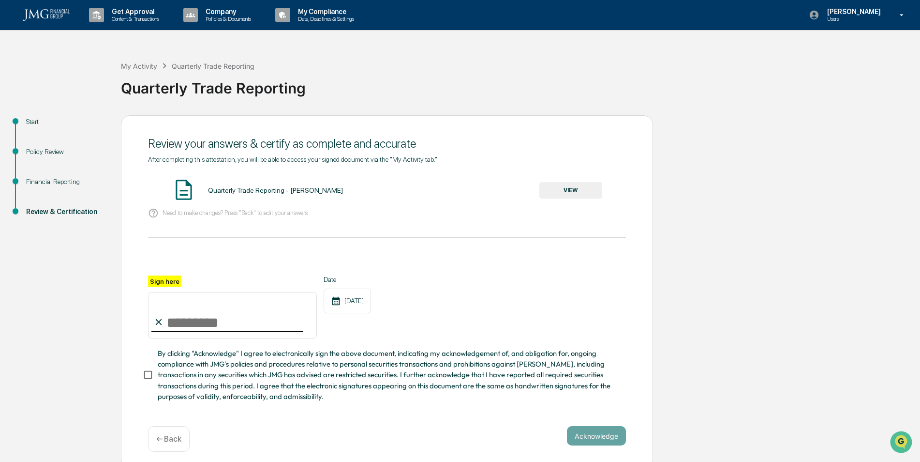
click at [224, 191] on div "Quarterly Trade Reporting - [PERSON_NAME]" at bounding box center [275, 190] width 135 height 8
click at [548, 188] on button "VIEW" at bounding box center [570, 190] width 63 height 16
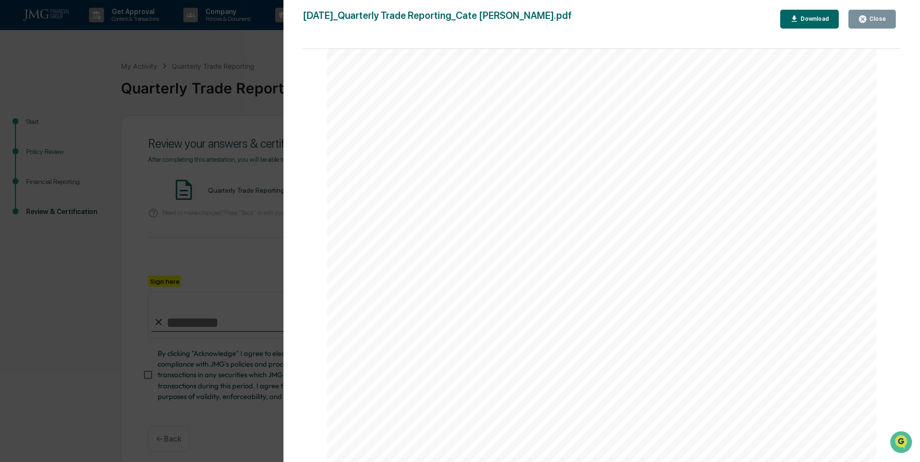
scroll to position [1764, 0]
click at [885, 13] on button "Close" at bounding box center [872, 19] width 47 height 19
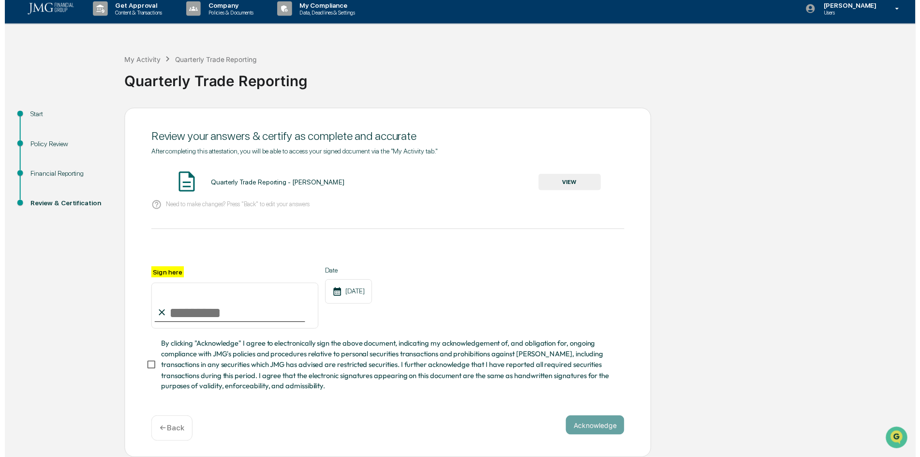
scroll to position [9, 0]
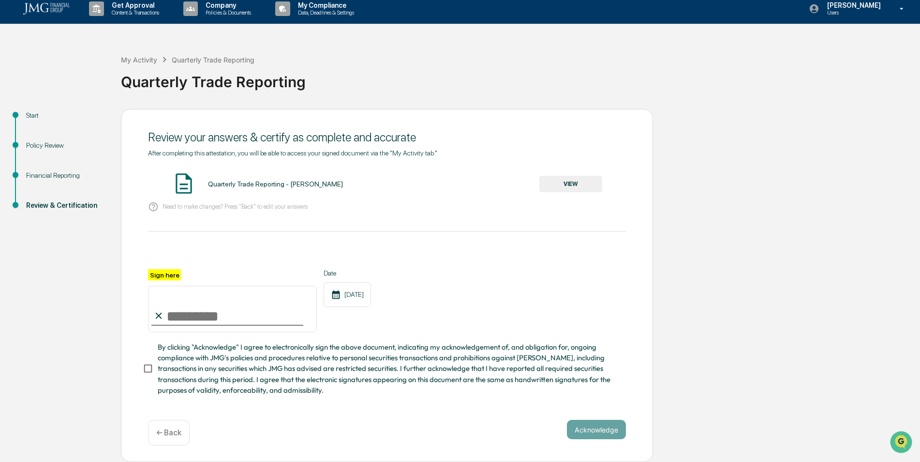
click at [168, 421] on div "← Back" at bounding box center [169, 432] width 42 height 26
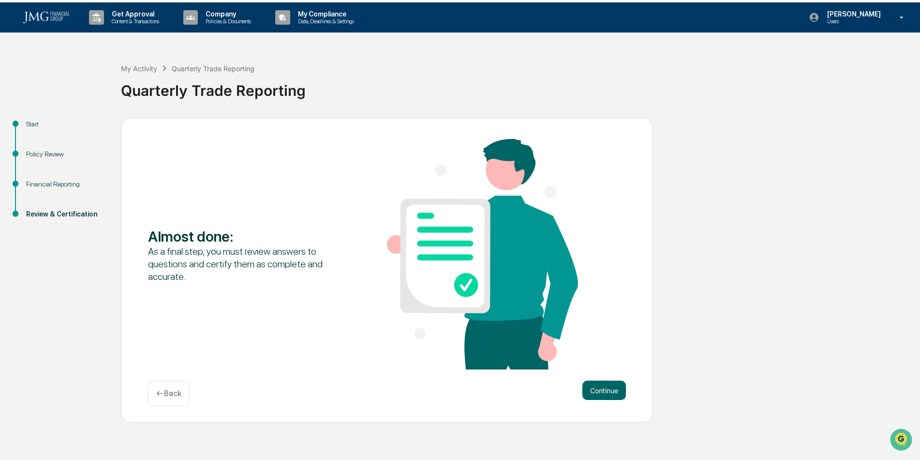
scroll to position [0, 0]
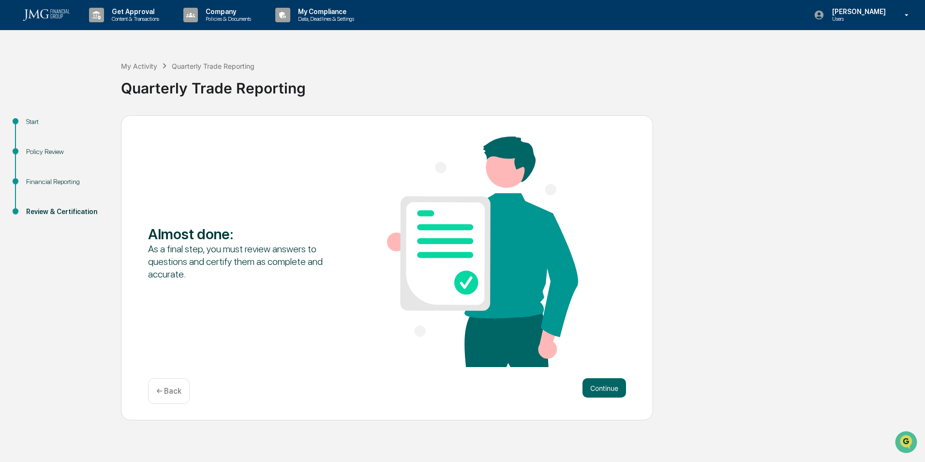
click at [157, 388] on p "← Back" at bounding box center [168, 390] width 25 height 9
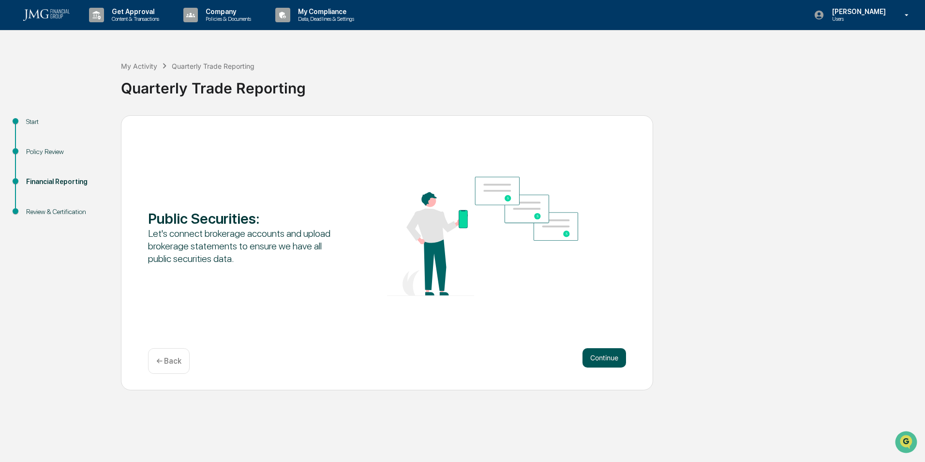
click at [590, 362] on button "Continue" at bounding box center [604, 357] width 44 height 19
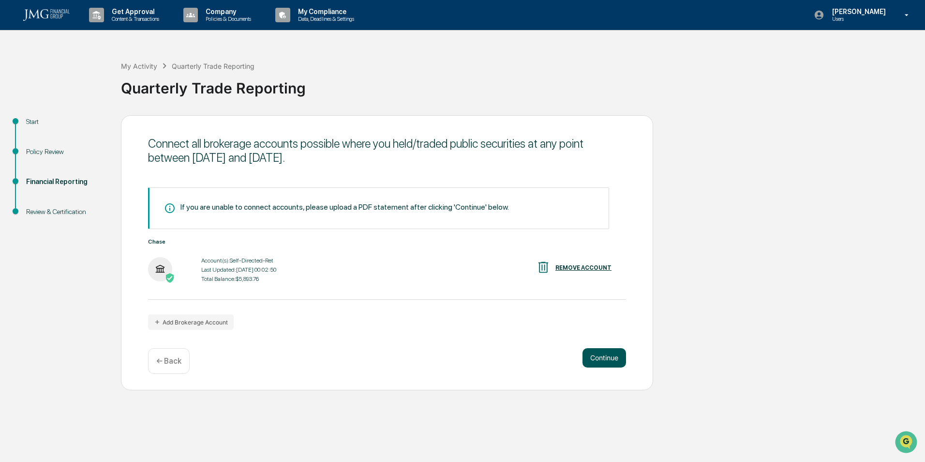
click at [599, 355] on button "Continue" at bounding box center [604, 357] width 44 height 19
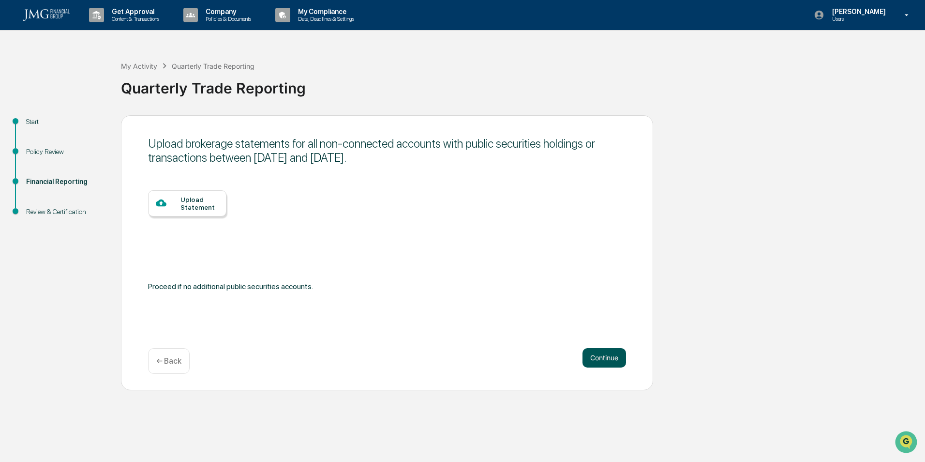
click at [599, 355] on button "Continue" at bounding box center [604, 357] width 44 height 19
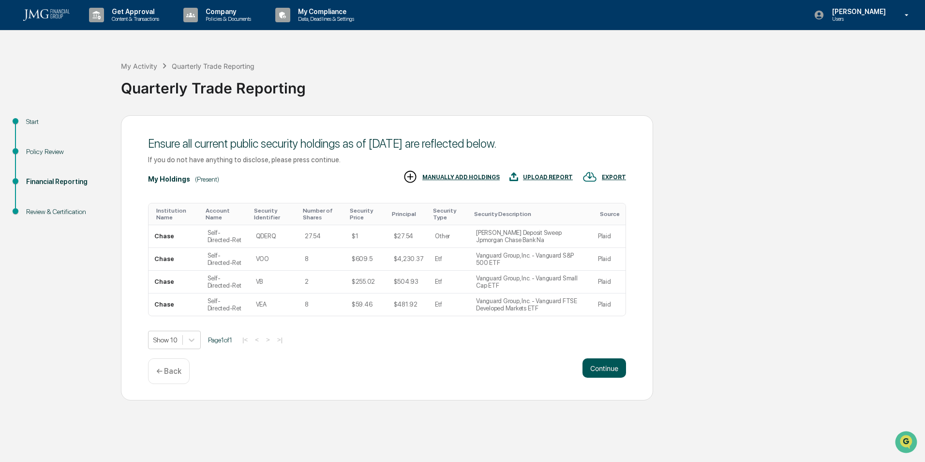
click at [605, 365] on button "Continue" at bounding box center [604, 367] width 44 height 19
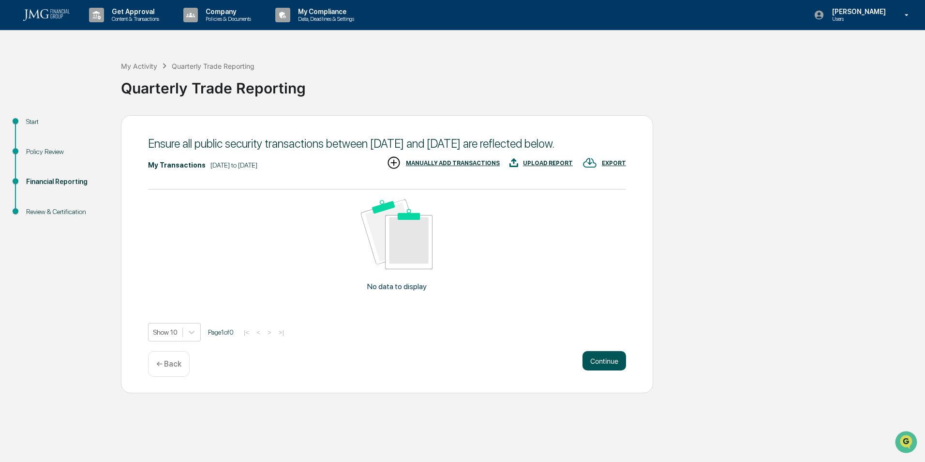
click at [601, 370] on button "Continue" at bounding box center [604, 360] width 44 height 19
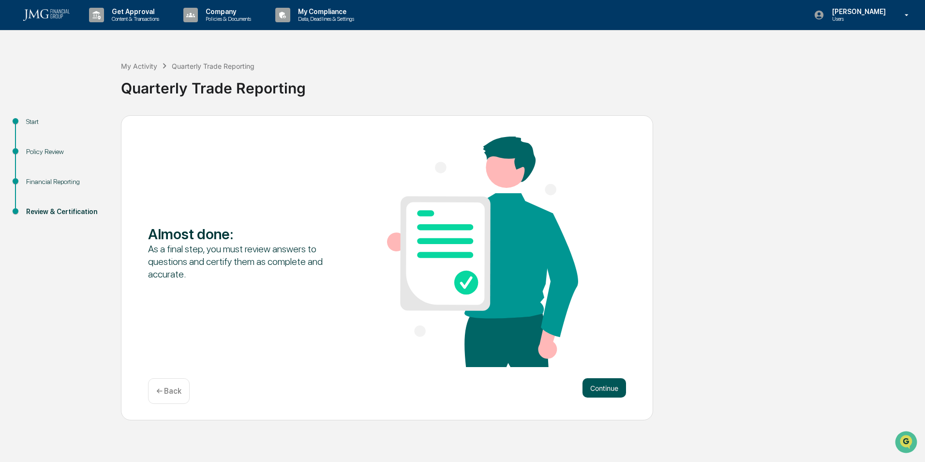
click at [604, 386] on button "Continue" at bounding box center [604, 387] width 44 height 19
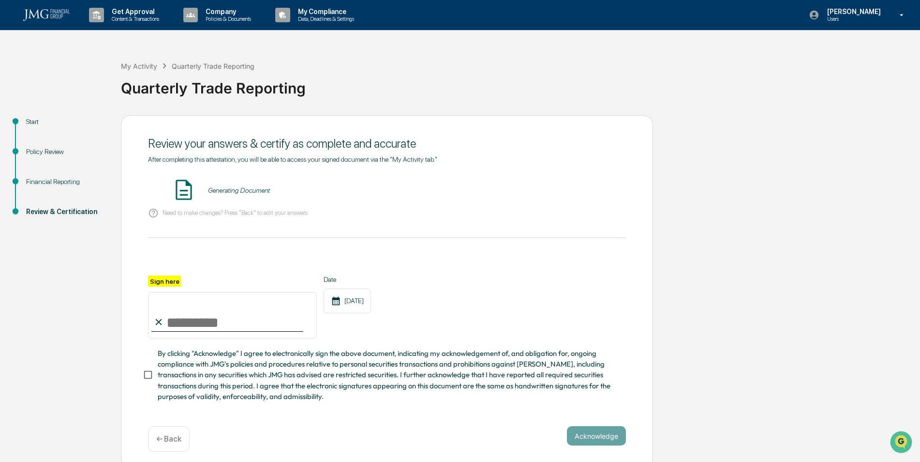
click at [239, 326] on input "Sign here" at bounding box center [232, 315] width 169 height 46
type input "**********"
click at [489, 320] on div "**********" at bounding box center [387, 306] width 478 height 63
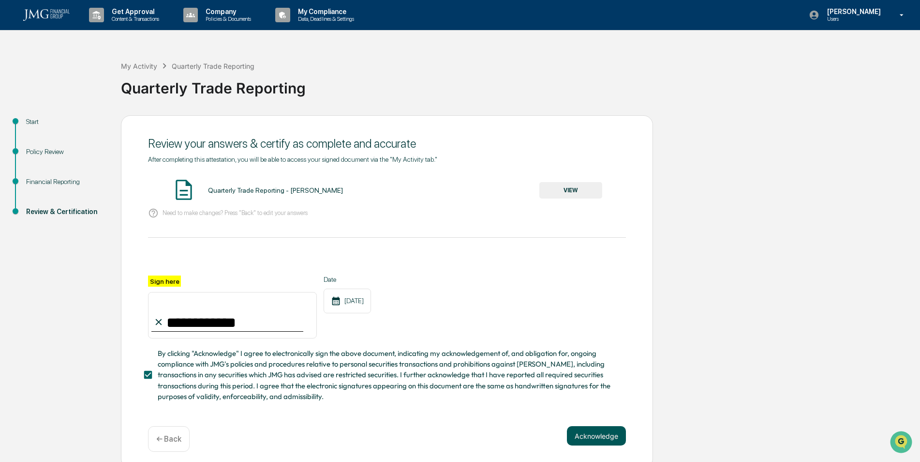
click at [611, 442] on button "Acknowledge" at bounding box center [596, 435] width 59 height 19
click at [254, 185] on div "Quarterly Trade Reporting - [PERSON_NAME] VIEW" at bounding box center [387, 191] width 478 height 26
click at [571, 189] on button "VIEW" at bounding box center [570, 190] width 63 height 16
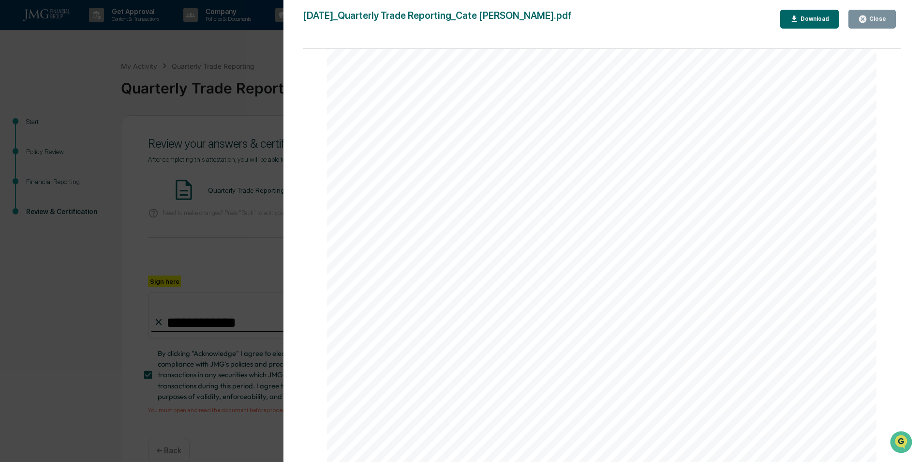
scroll to position [1715, 0]
click at [889, 21] on button "Close" at bounding box center [872, 19] width 47 height 19
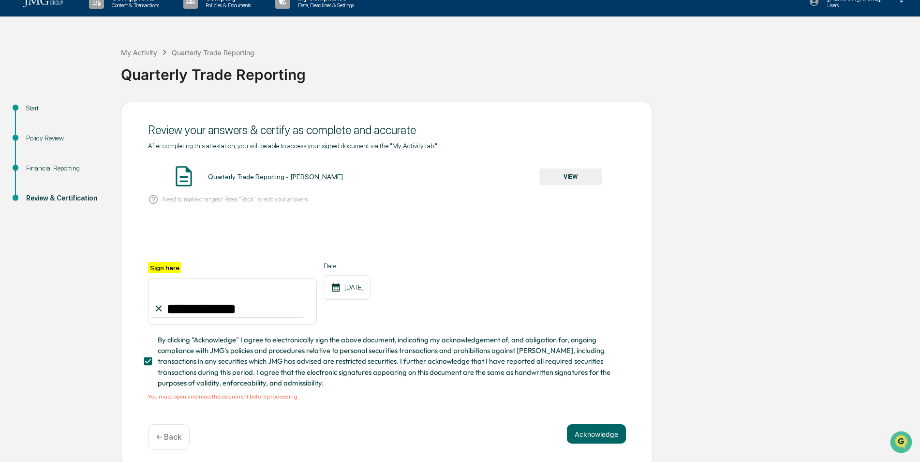
scroll to position [21, 0]
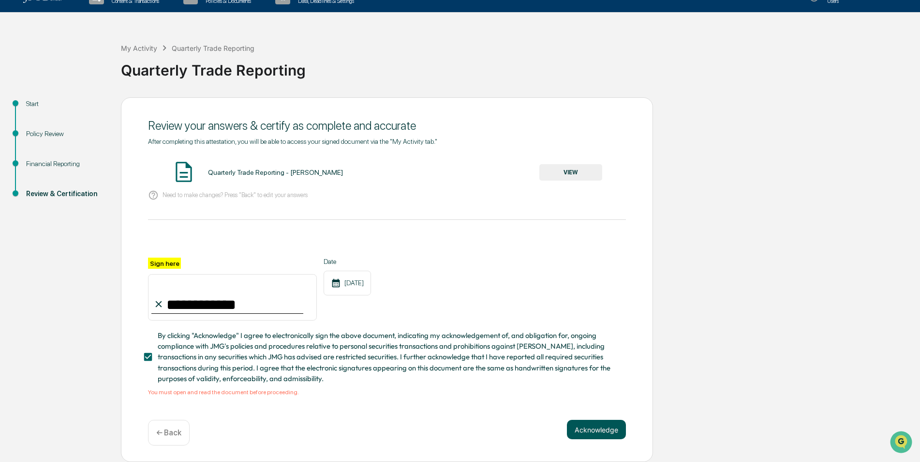
click at [577, 427] on button "Acknowledge" at bounding box center [596, 428] width 59 height 19
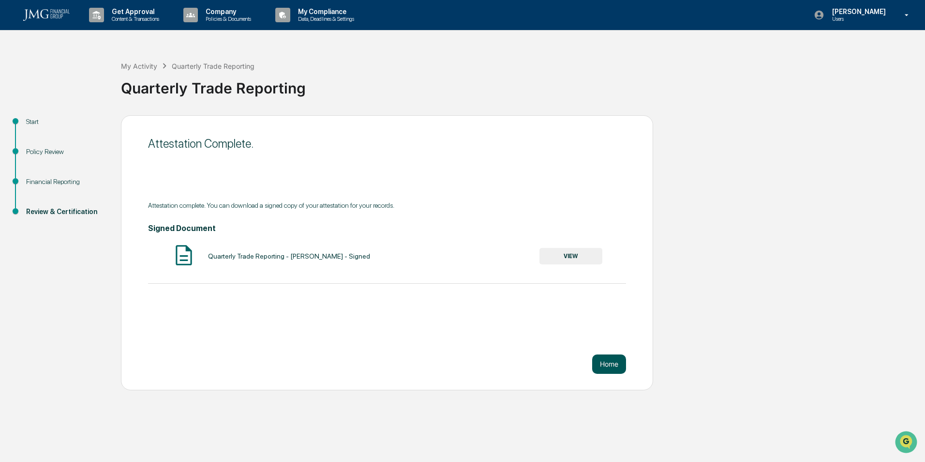
click at [599, 360] on button "Home" at bounding box center [609, 363] width 34 height 19
